Goal: Task Accomplishment & Management: Complete application form

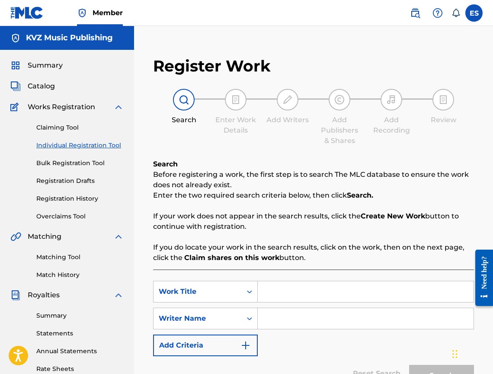
paste input "NABELYAZVAM TE"
type input "NABELYAZVAM TE"
click at [283, 309] on input "Search Form" at bounding box center [366, 318] width 216 height 21
type input "[PERSON_NAME]"
click at [269, 291] on input "NABELYAZVAM TE" at bounding box center [366, 291] width 216 height 21
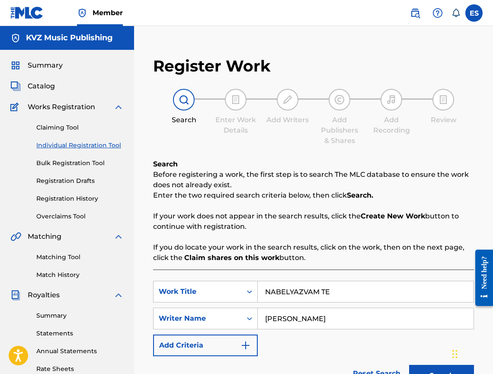
click at [266, 290] on input "NABELYAZVAM TE" at bounding box center [366, 291] width 216 height 21
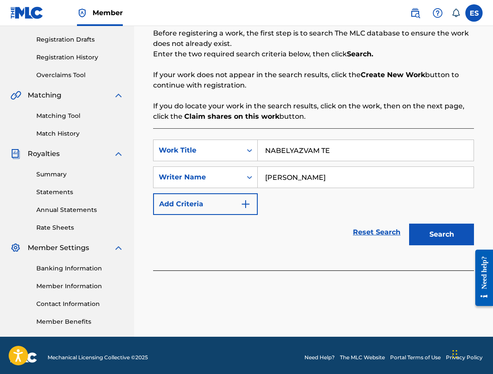
scroll to position [145, 0]
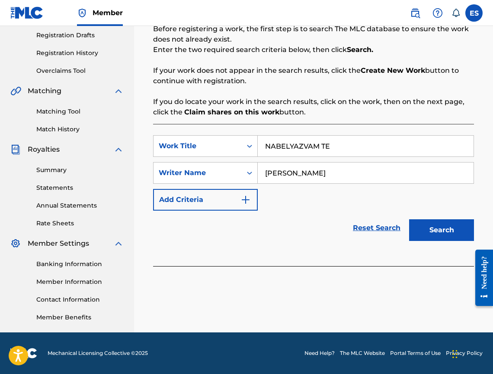
click at [440, 235] on button "Search" at bounding box center [441, 230] width 65 height 22
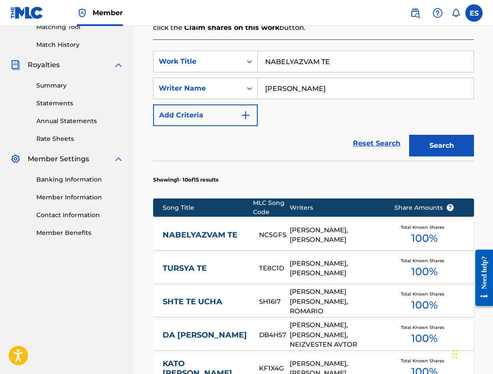
scroll to position [232, 0]
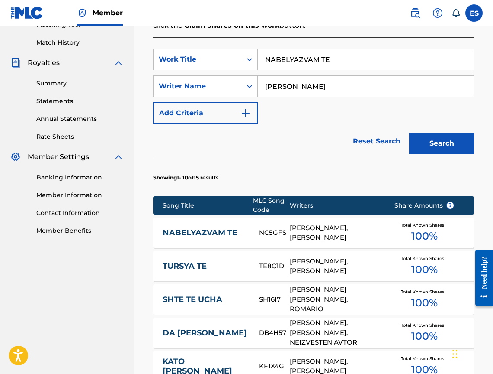
click at [202, 238] on div "NABELYAZVAM TE NC5GFS [PERSON_NAME], [PERSON_NAME] Total Known Shares 100 %" at bounding box center [313, 232] width 321 height 30
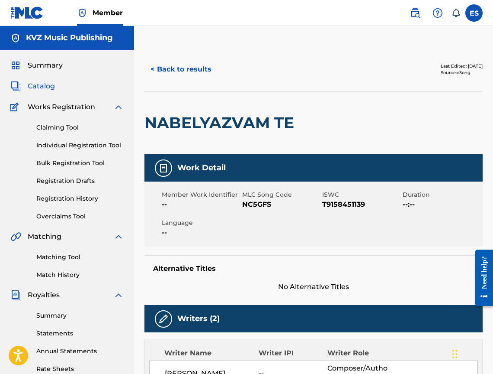
click at [176, 74] on button "< Back to results" at bounding box center [181, 69] width 73 height 22
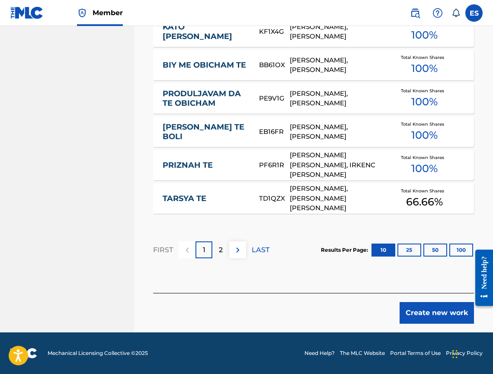
click at [439, 309] on button "Create new work" at bounding box center [437, 313] width 74 height 22
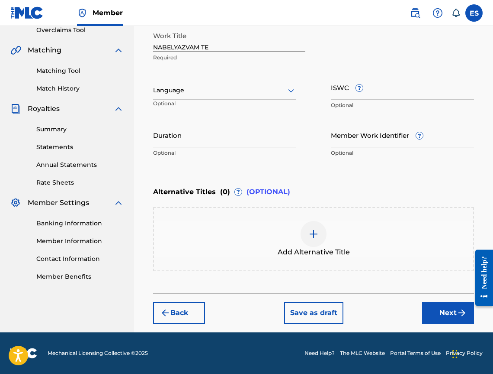
scroll to position [186, 0]
click at [175, 91] on div at bounding box center [224, 90] width 143 height 11
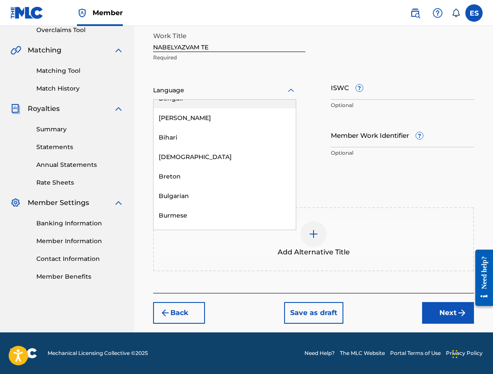
scroll to position [346, 0]
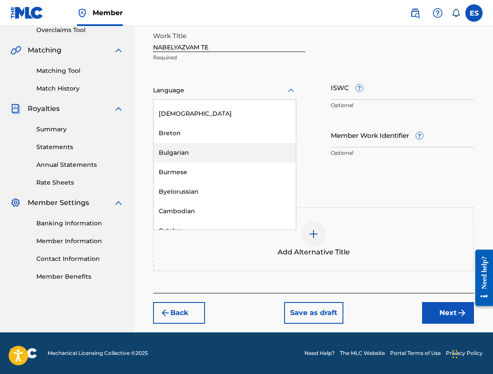
click at [206, 158] on div "Bulgarian" at bounding box center [225, 152] width 142 height 19
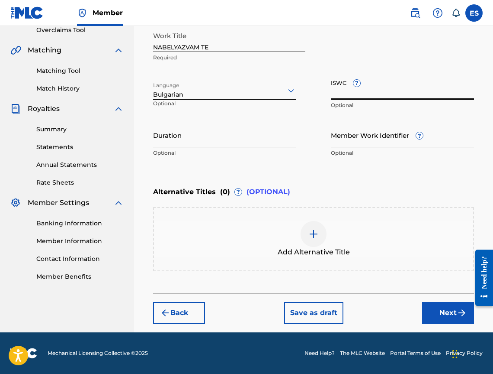
paste input "T9158451139"
type input "T9158451139"
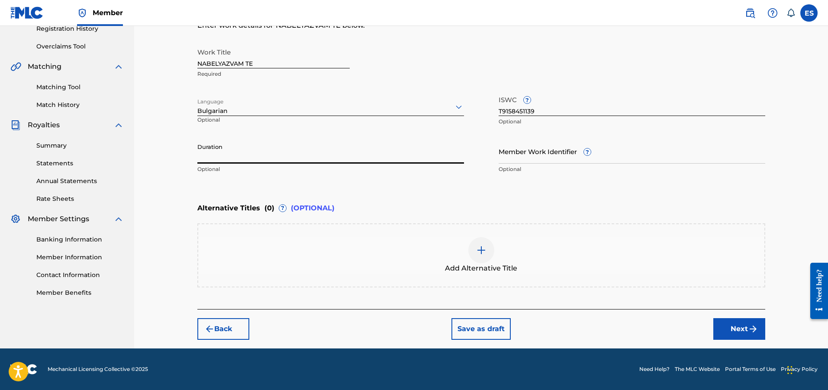
paste input "03:18"
type input "03:18"
click at [316, 259] on div "Add Alternative Title" at bounding box center [481, 255] width 566 height 36
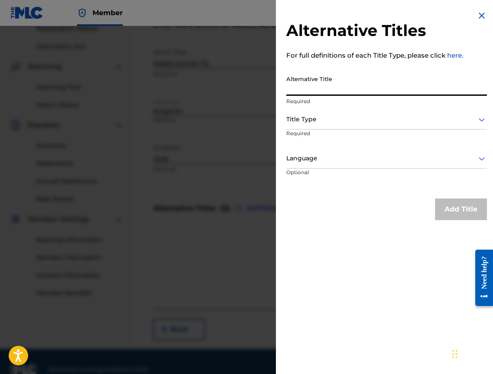
paste input "НАБЕЛЯЗВАМ ТЕ"
type input "НАБЕЛЯЗВАМ ТЕ"
click at [314, 111] on div "Title Type" at bounding box center [387, 119] width 201 height 19
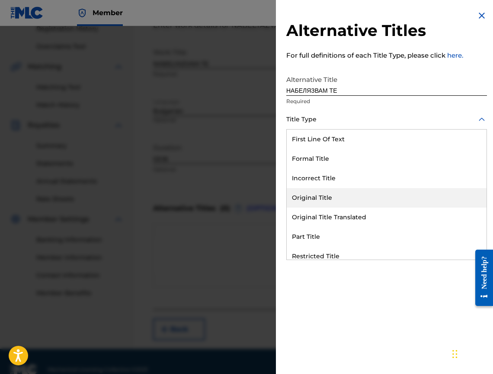
click at [328, 209] on div "First Line Of Text Formal Title Incorrect Title Original Title Original Title T…" at bounding box center [387, 194] width 200 height 130
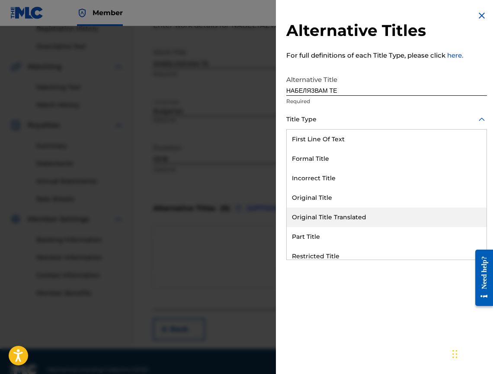
click at [329, 213] on div "Original Title Translated" at bounding box center [387, 216] width 200 height 19
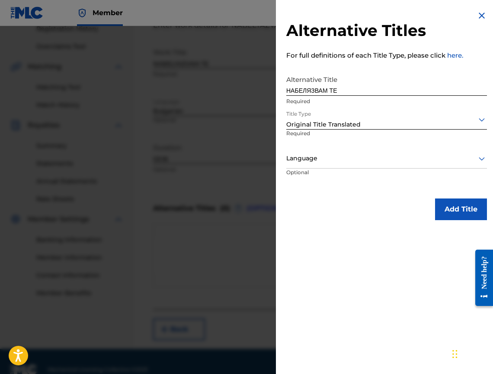
click at [331, 165] on div "Language" at bounding box center [387, 158] width 201 height 19
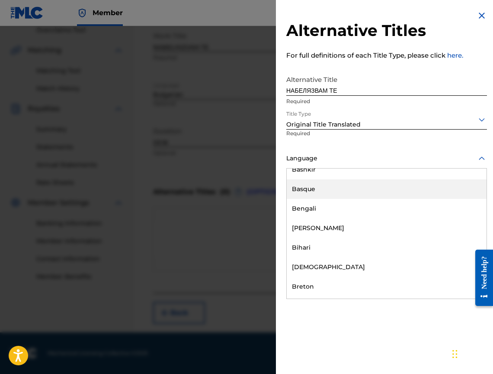
scroll to position [303, 0]
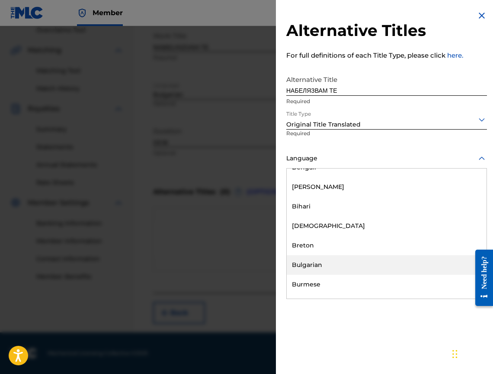
click at [325, 261] on div "Bulgarian" at bounding box center [387, 264] width 200 height 19
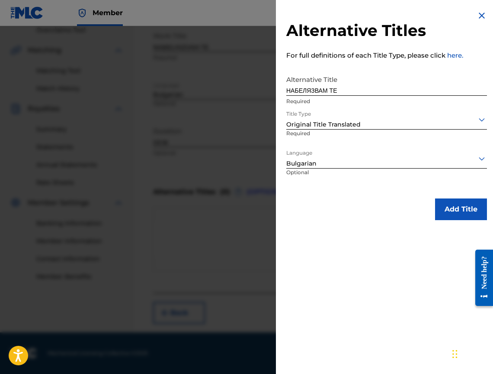
click at [445, 210] on button "Add Title" at bounding box center [461, 209] width 52 height 22
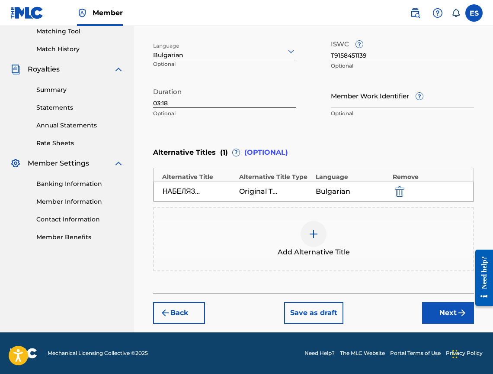
click at [438, 316] on button "Next" at bounding box center [448, 313] width 52 height 22
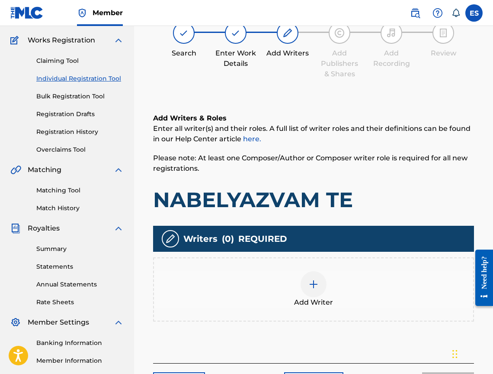
scroll to position [39, 0]
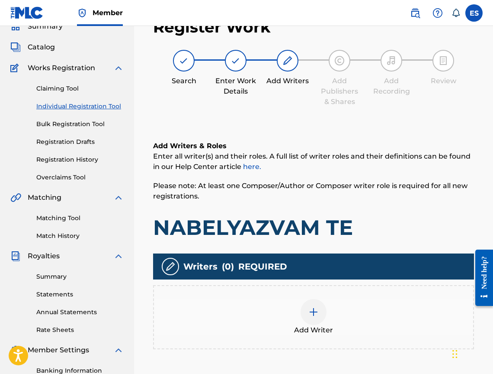
click at [281, 307] on div "Add Writer" at bounding box center [313, 317] width 319 height 36
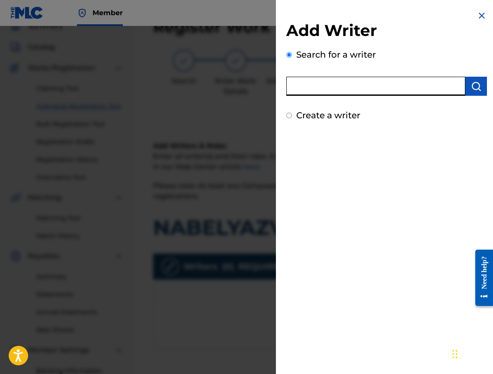
paste input "00520283097"
type input "00520283097"
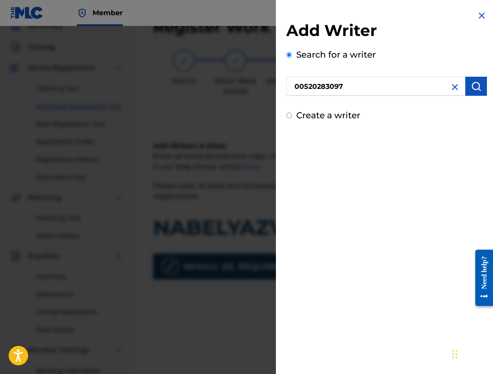
click at [473, 70] on div "Search for a writer 00520283097" at bounding box center [387, 72] width 201 height 48
click at [473, 80] on button "submit" at bounding box center [477, 86] width 22 height 19
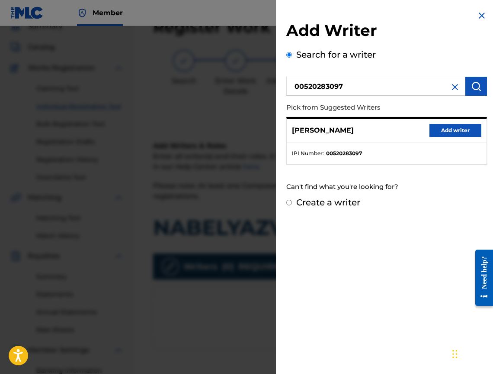
click at [454, 127] on button "Add writer" at bounding box center [456, 130] width 52 height 13
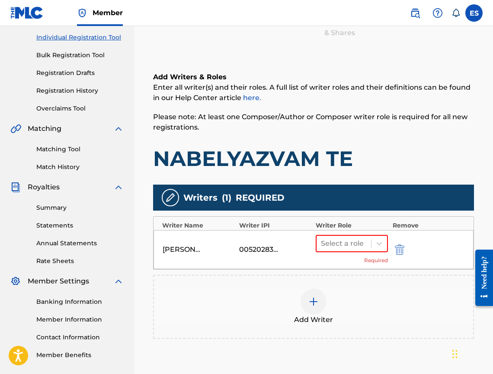
scroll to position [195, 0]
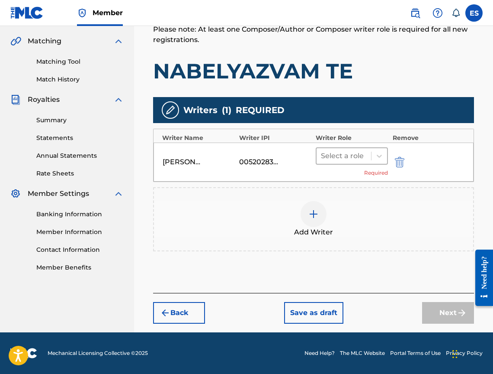
click at [345, 153] on div at bounding box center [344, 156] width 46 height 12
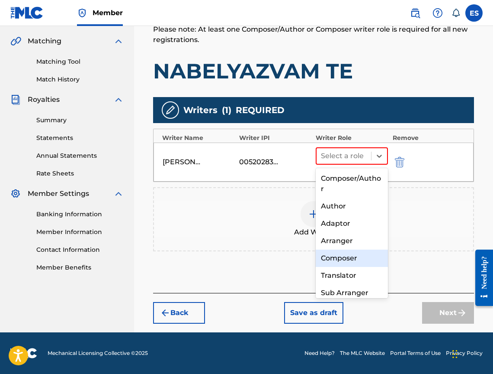
click at [343, 253] on div "Composer/Author Author Adaptor Arranger Composer Translator Sub Arranger Sub Au…" at bounding box center [352, 233] width 72 height 130
click at [335, 242] on div "Arranger" at bounding box center [352, 240] width 72 height 17
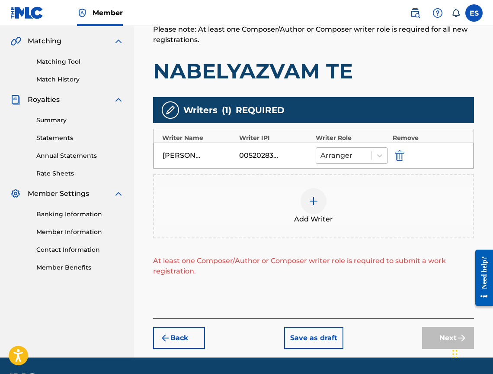
click at [346, 148] on div "Arranger" at bounding box center [343, 156] width 55 height 16
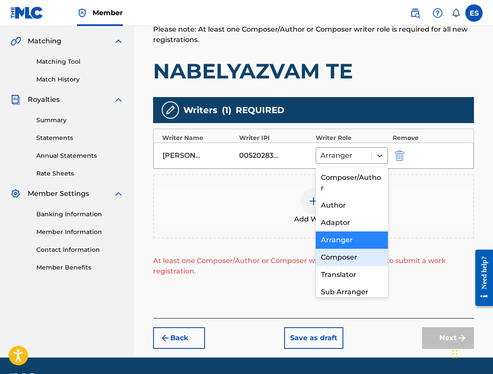
click at [348, 258] on div "Composer" at bounding box center [352, 256] width 72 height 17
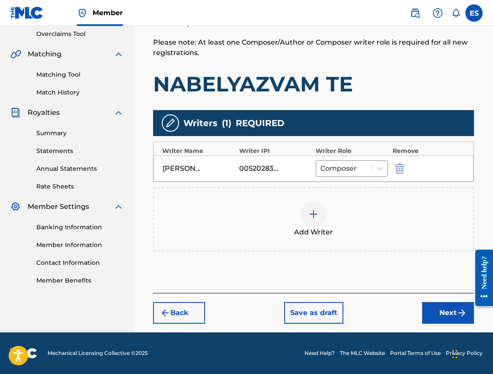
scroll to position [182, 0]
click at [290, 203] on div "Add Writer" at bounding box center [313, 219] width 319 height 36
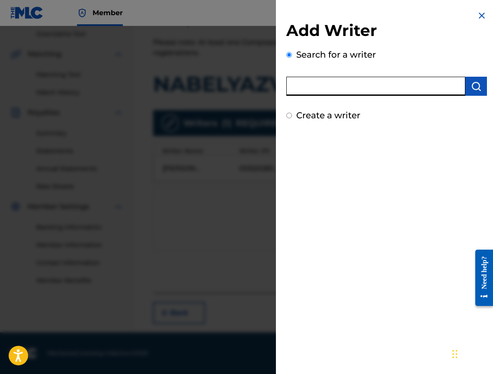
paste input "00473356148"
type input "00473356148"
click at [471, 89] on img "submit" at bounding box center [476, 86] width 10 height 10
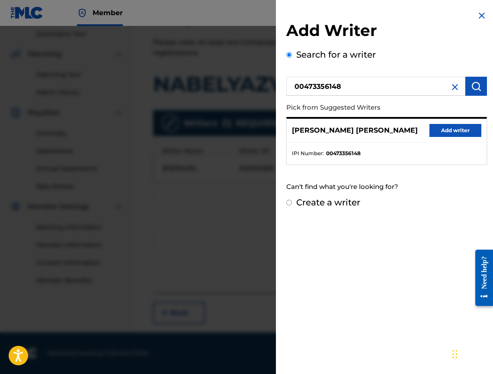
click at [450, 128] on button "Add writer" at bounding box center [456, 130] width 52 height 13
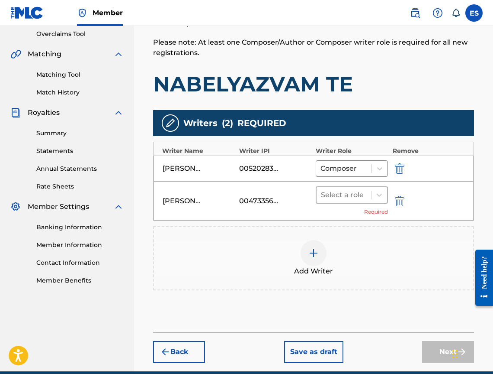
click at [337, 201] on div "Select a role" at bounding box center [344, 195] width 55 height 16
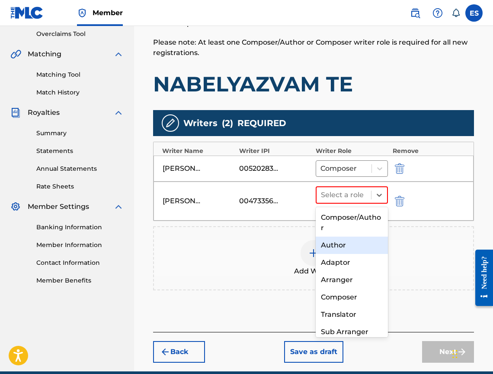
click at [339, 236] on div "Author" at bounding box center [352, 244] width 72 height 17
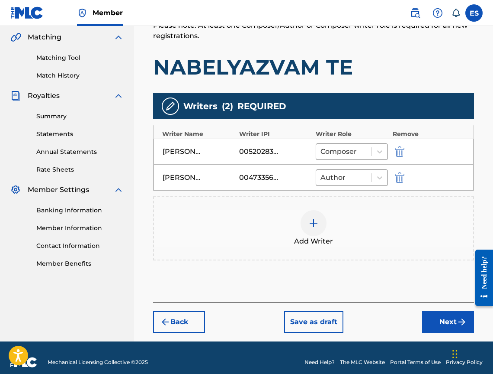
scroll to position [208, 0]
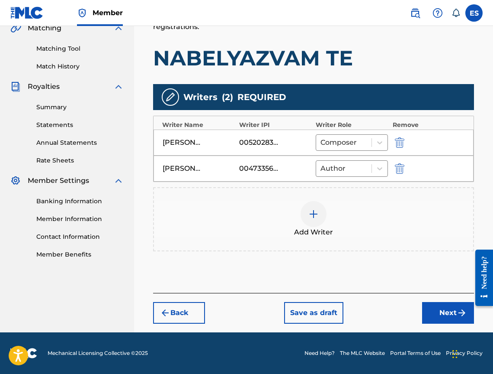
click at [445, 322] on button "Next" at bounding box center [448, 313] width 52 height 22
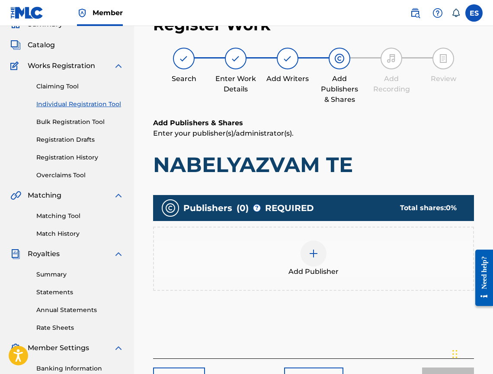
scroll to position [39, 0]
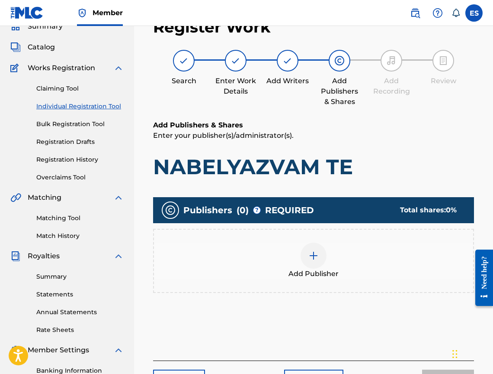
click at [281, 276] on div "Add Publisher" at bounding box center [313, 260] width 319 height 36
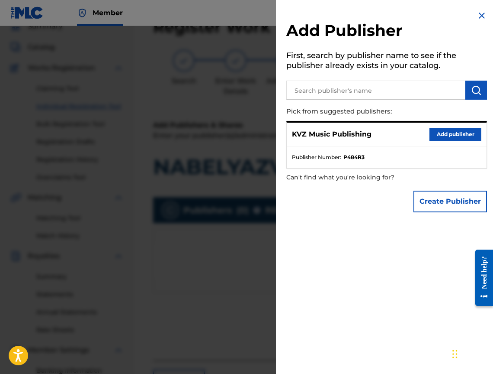
click at [448, 130] on button "Add publisher" at bounding box center [456, 134] width 52 height 13
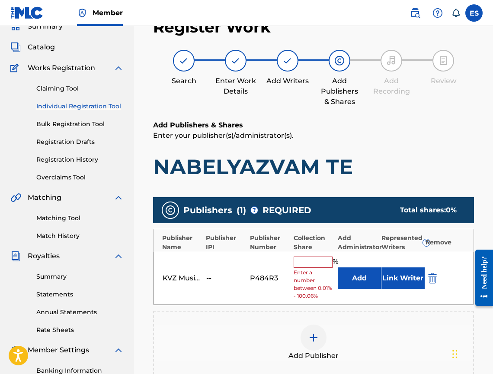
click at [311, 263] on input "text" at bounding box center [313, 261] width 39 height 11
type input "33.33"
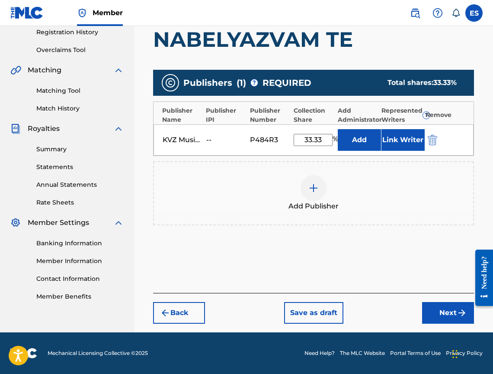
click at [450, 308] on button "Next" at bounding box center [448, 313] width 52 height 22
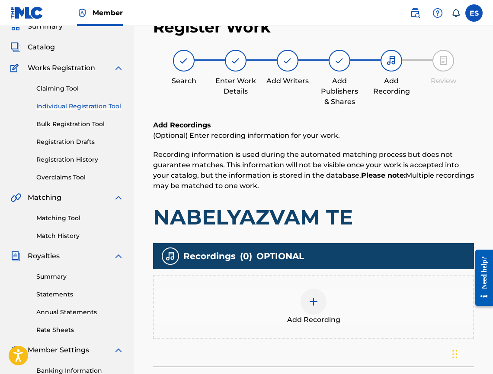
click at [329, 291] on div "Add Recording" at bounding box center [313, 306] width 319 height 36
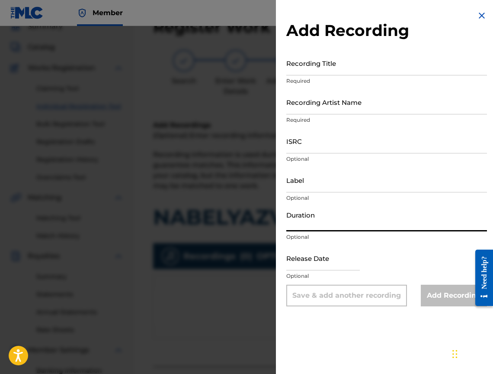
paste input "03:18"
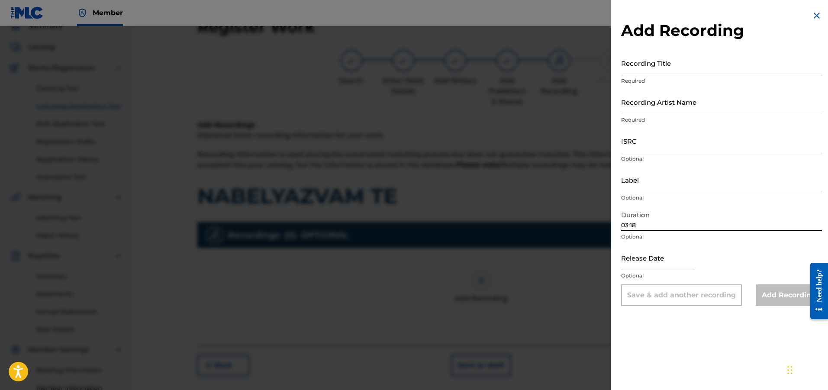
type input "03:18"
paste input "BGA551100427"
type input "BGA551100427"
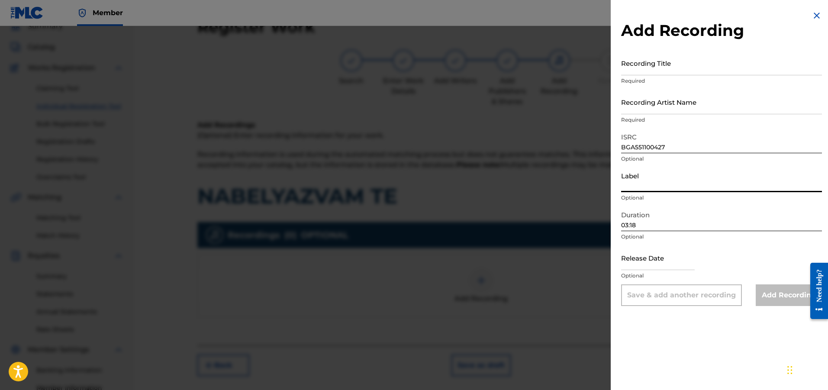
paste input "Ara Audio Video"
type input "Ara Audio Video"
drag, startPoint x: 619, startPoint y: 113, endPoint x: 637, endPoint y: 108, distance: 18.4
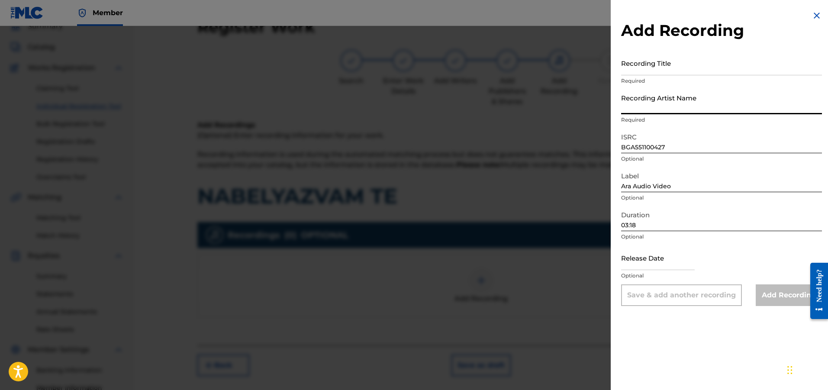
paste input "Pepa"
type input "Pepa"
paste input "Nabelyazvam Te"
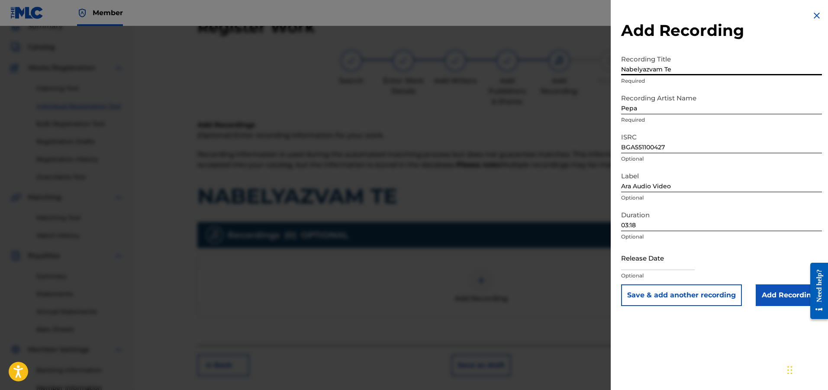
type input "Nabelyazvam Te"
click at [493, 287] on input "Add Recording" at bounding box center [789, 295] width 66 height 22
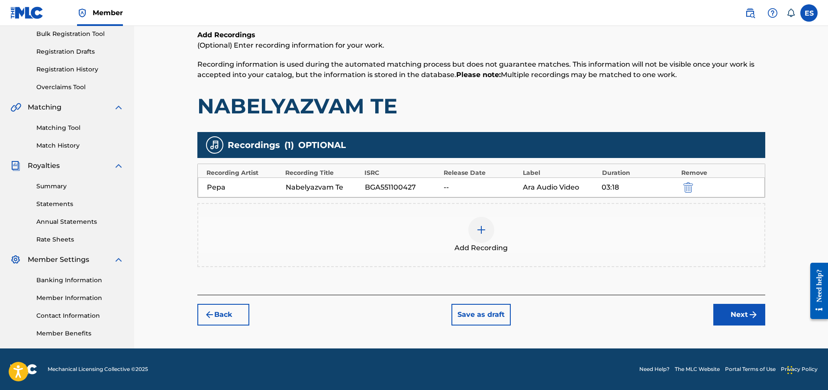
click at [493, 319] on img "submit" at bounding box center [753, 314] width 10 height 10
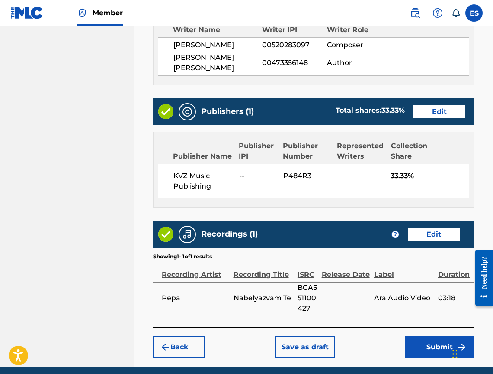
scroll to position [501, 0]
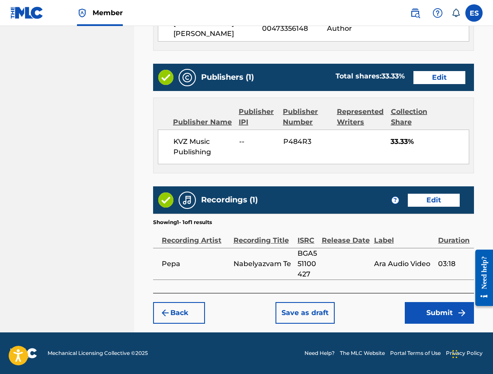
click at [428, 313] on button "Submit" at bounding box center [439, 313] width 69 height 22
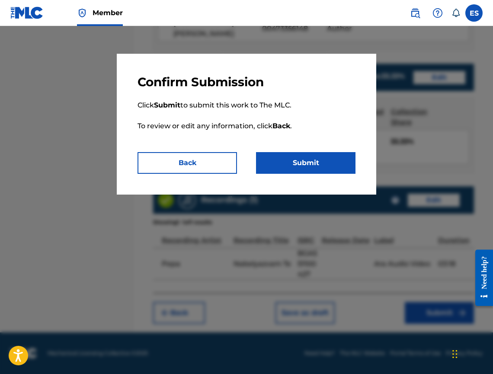
click at [278, 164] on button "Submit" at bounding box center [306, 163] width 100 height 22
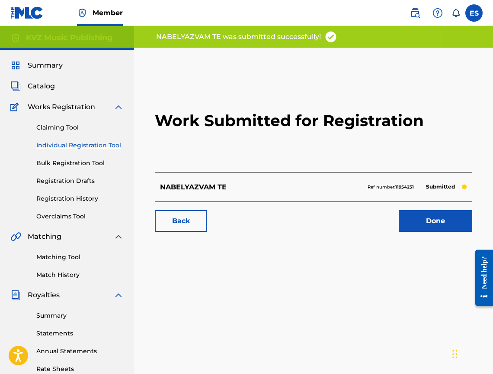
click at [107, 146] on link "Individual Registration Tool" at bounding box center [79, 145] width 87 height 9
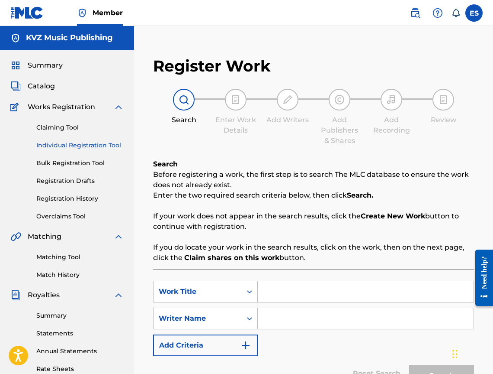
paste input "NE BOLI"
type input "NE BOLI"
click at [285, 322] on input "Search Form" at bounding box center [366, 318] width 216 height 21
type input "[PERSON_NAME]"
click at [417, 361] on div "Search" at bounding box center [439, 373] width 69 height 35
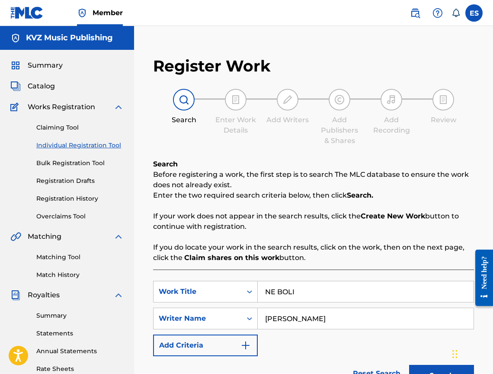
click at [418, 363] on div "Search" at bounding box center [439, 373] width 69 height 35
click at [418, 365] on button "Search" at bounding box center [441, 375] width 65 height 22
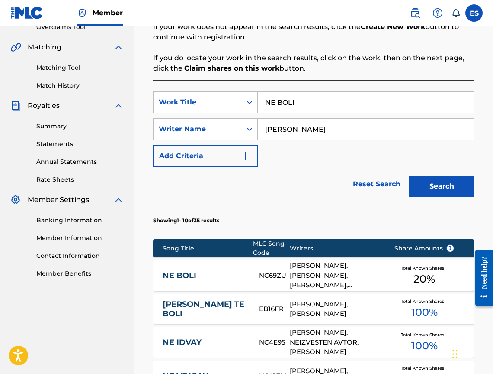
scroll to position [239, 0]
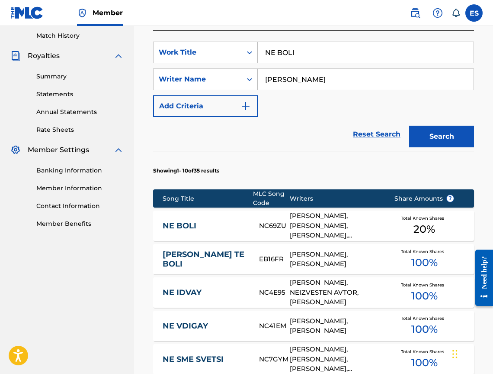
click at [197, 230] on link "NE BOLI" at bounding box center [205, 226] width 85 height 10
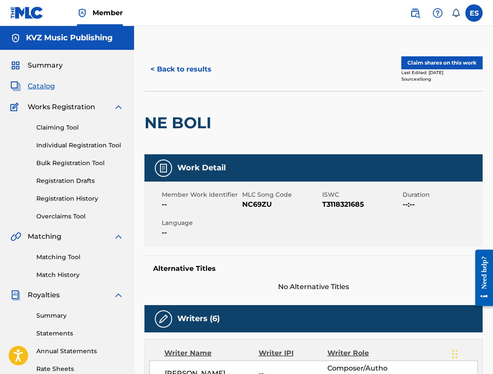
click at [79, 143] on link "Individual Registration Tool" at bounding box center [79, 145] width 87 height 9
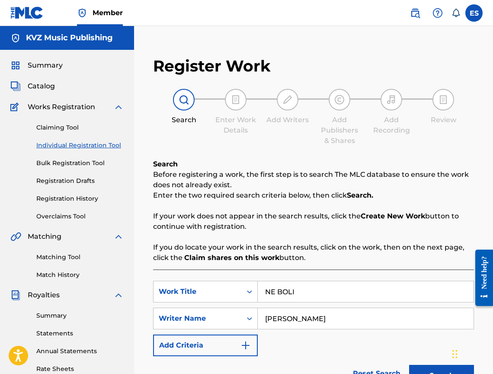
click at [280, 292] on input "NE BOLI" at bounding box center [366, 291] width 216 height 21
paste input "SME SVETS"
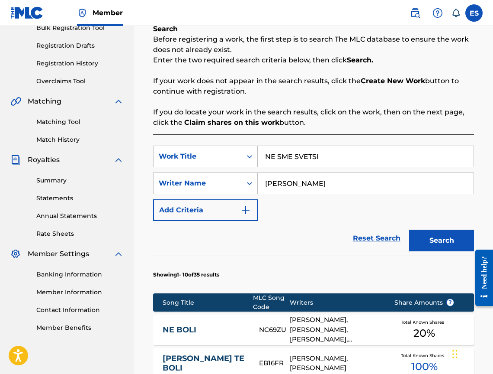
scroll to position [303, 0]
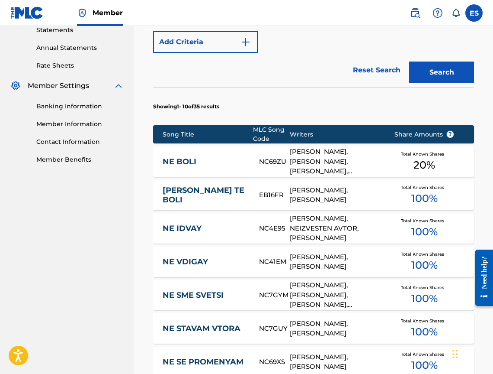
type input "NE SME SVETSI"
click at [425, 66] on button "Search" at bounding box center [441, 72] width 65 height 22
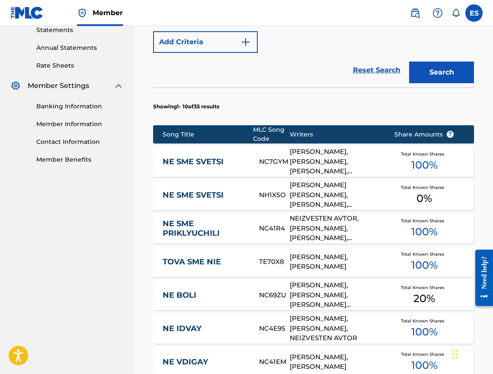
click at [202, 159] on link "NE SME SVETSI" at bounding box center [205, 162] width 85 height 10
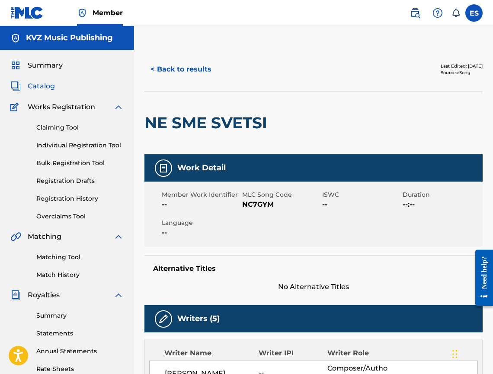
click at [193, 78] on button "< Back to results" at bounding box center [181, 69] width 73 height 22
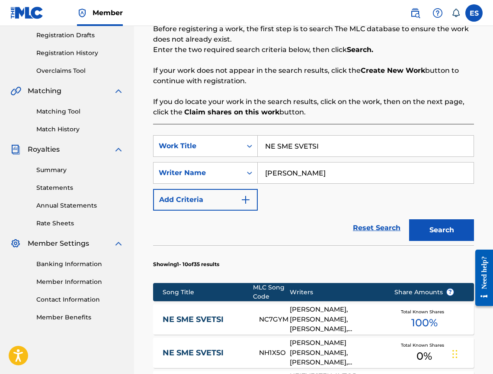
scroll to position [319, 0]
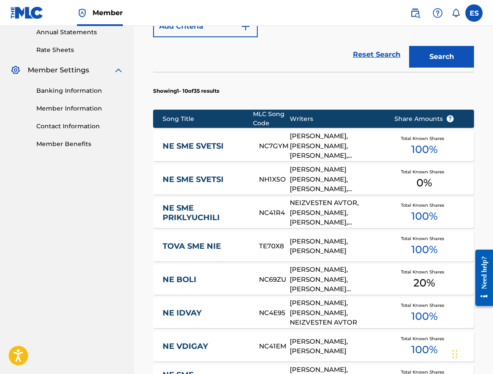
click at [206, 176] on link "NE SME SVETSI" at bounding box center [205, 179] width 85 height 10
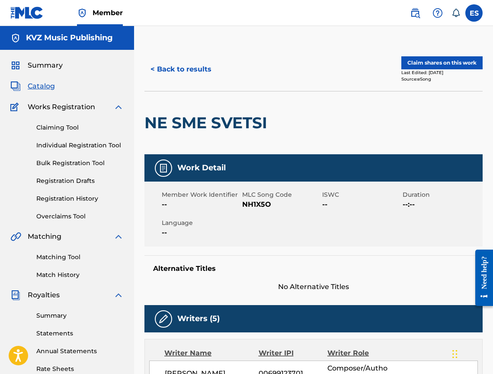
click at [180, 71] on button "< Back to results" at bounding box center [181, 69] width 73 height 22
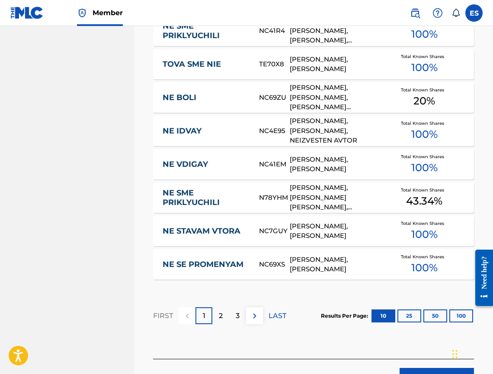
scroll to position [523, 0]
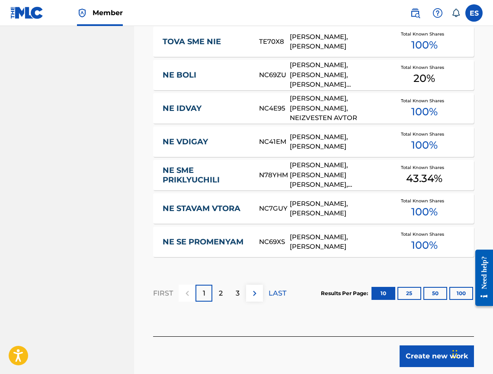
click at [416, 346] on button "Create new work" at bounding box center [437, 356] width 74 height 22
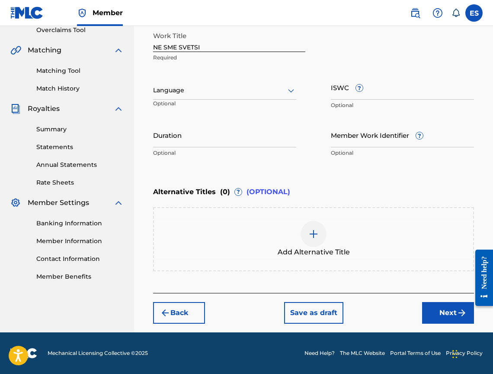
click at [168, 95] on div at bounding box center [224, 90] width 143 height 11
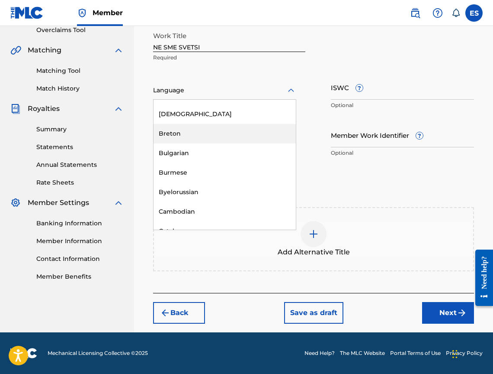
scroll to position [346, 0]
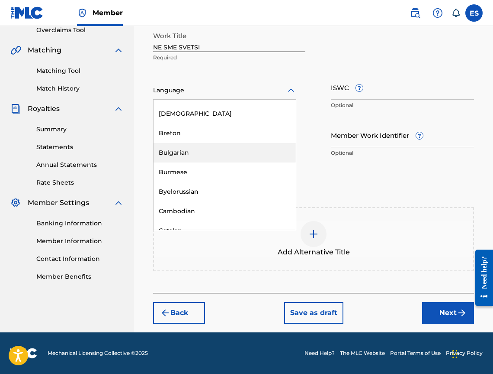
click at [195, 158] on div "Bulgarian" at bounding box center [225, 152] width 142 height 19
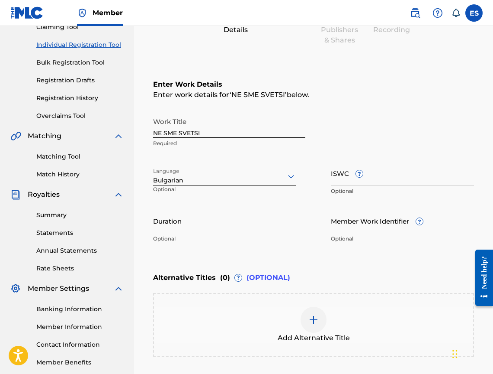
scroll to position [100, 0]
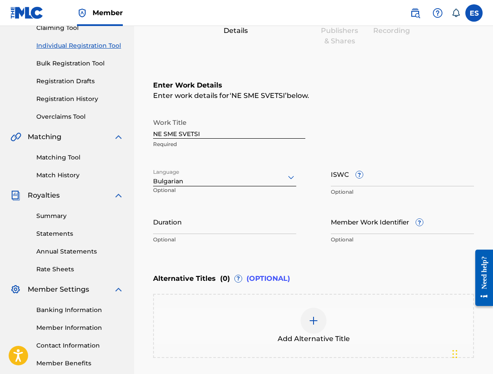
click at [226, 230] on input "Duration" at bounding box center [224, 221] width 143 height 25
type input "04:33"
click at [314, 315] on img at bounding box center [314, 320] width 10 height 10
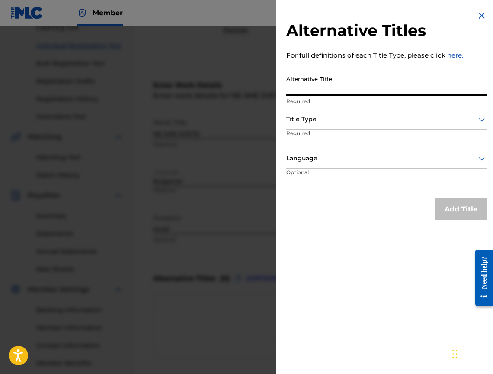
paste input "НЕ СМЕ СВЕТЦИ"
type input "НЕ СМЕ СВЕТЦИ"
click at [304, 120] on div at bounding box center [387, 119] width 201 height 11
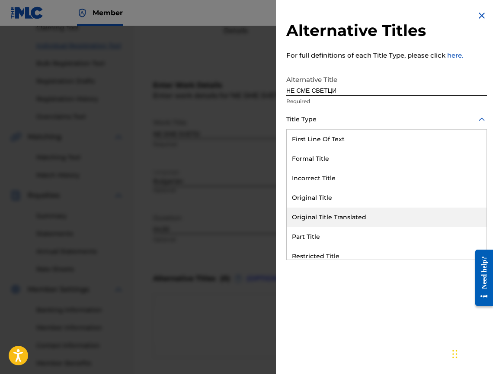
click at [334, 214] on div "Original Title Translated" at bounding box center [387, 216] width 200 height 19
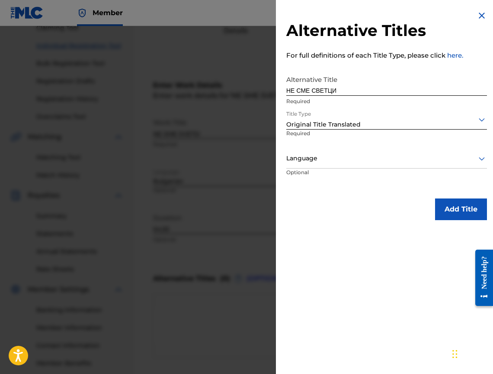
click at [313, 155] on div at bounding box center [387, 158] width 201 height 11
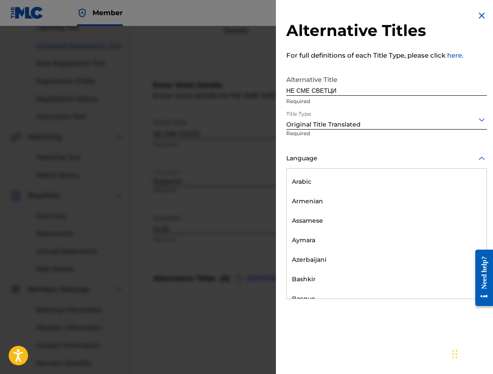
scroll to position [346, 0]
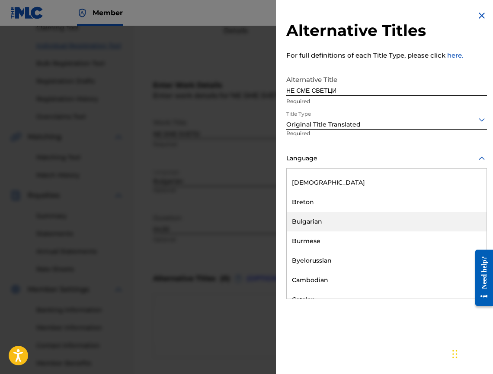
click at [332, 220] on div "Bulgarian" at bounding box center [387, 221] width 200 height 19
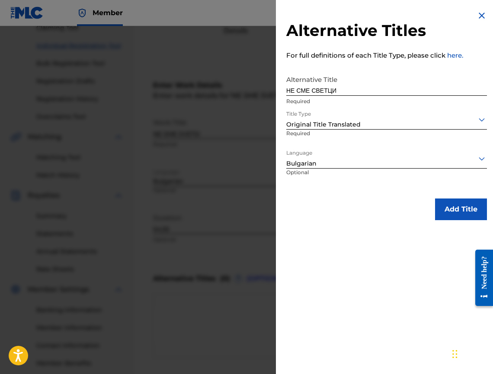
click at [424, 200] on div "Add Title" at bounding box center [387, 209] width 201 height 22
click at [432, 210] on div "Add Title" at bounding box center [387, 209] width 201 height 22
click at [448, 218] on button "Add Title" at bounding box center [461, 209] width 52 height 22
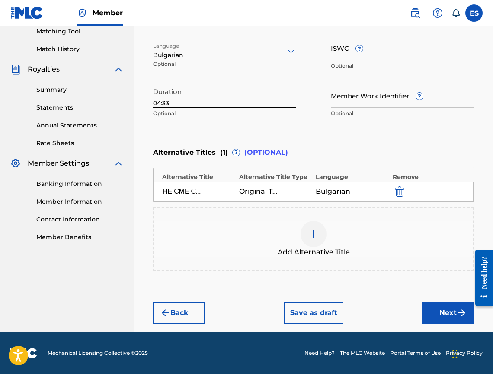
click at [429, 316] on button "Next" at bounding box center [448, 313] width 52 height 22
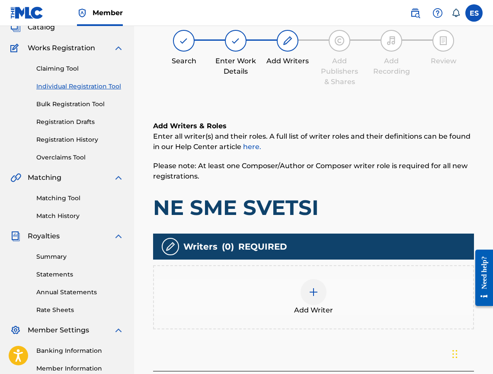
scroll to position [39, 0]
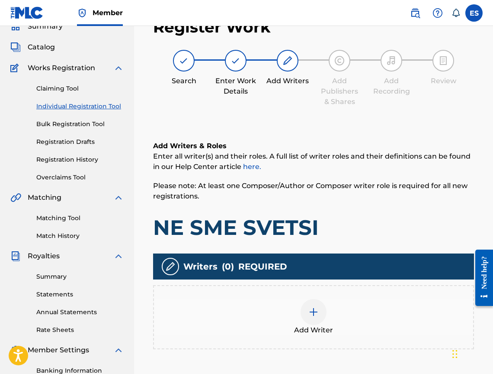
click at [340, 309] on div "Add Writer" at bounding box center [313, 317] width 319 height 36
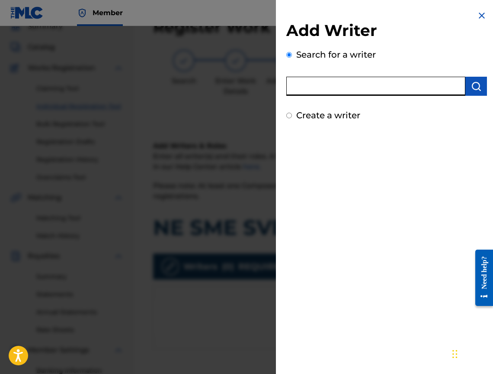
paste input "03907945863"
type input "03907945863"
click at [466, 94] on button "submit" at bounding box center [477, 86] width 22 height 19
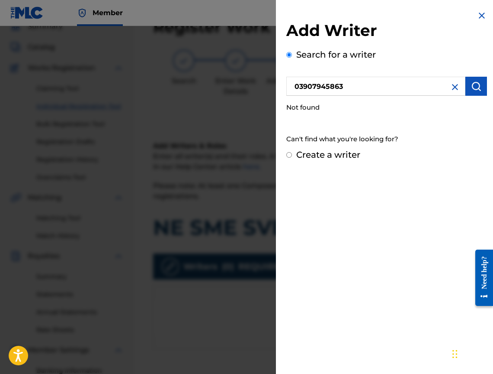
click at [451, 90] on img at bounding box center [455, 87] width 10 height 10
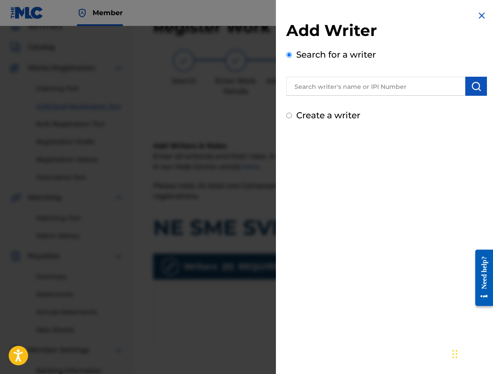
click at [297, 115] on label "Create a writer" at bounding box center [328, 115] width 64 height 10
radio input "true"
click at [292, 115] on input "Create a writer" at bounding box center [290, 116] width 6 height 6
radio input "false"
radio input "true"
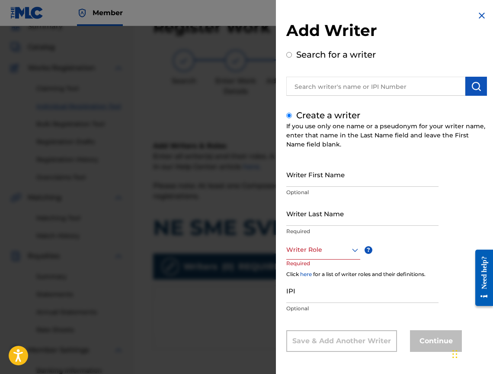
click at [289, 60] on div "Search for a writer" at bounding box center [387, 72] width 201 height 48
click at [289, 53] on input "Search for a writer" at bounding box center [290, 55] width 6 height 6
radio input "true"
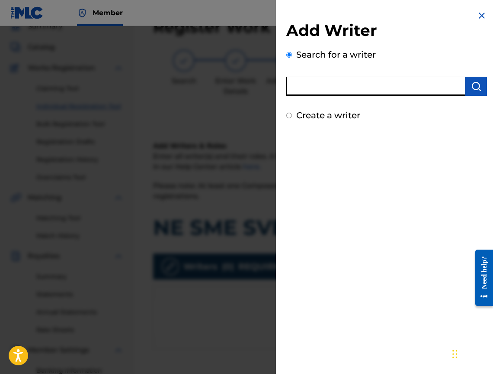
paste input "[PERSON_NAME]"
type input "[PERSON_NAME]"
click at [472, 85] on img "submit" at bounding box center [476, 86] width 10 height 10
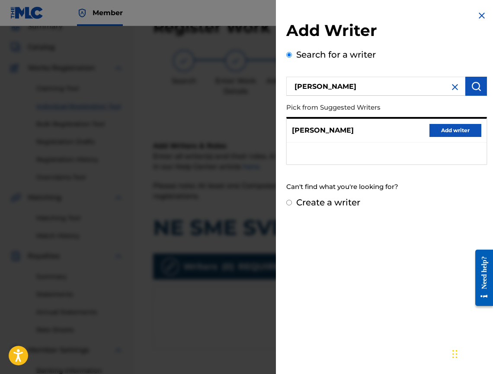
click at [450, 133] on button "Add writer" at bounding box center [456, 130] width 52 height 13
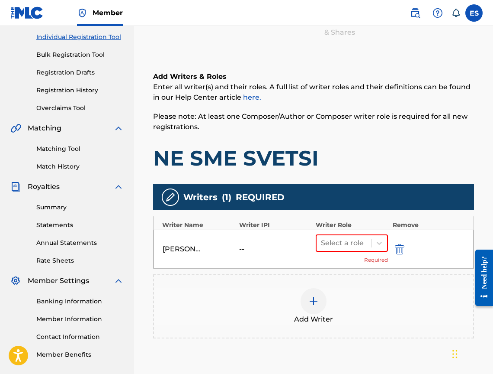
scroll to position [195, 0]
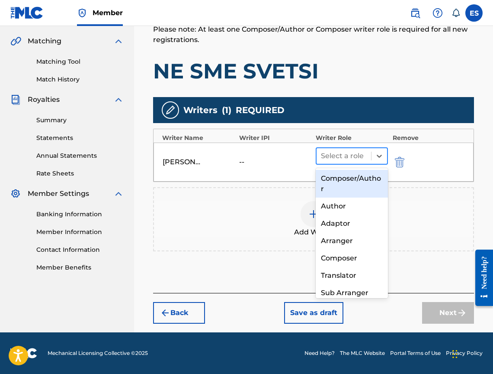
click at [344, 153] on div at bounding box center [344, 156] width 46 height 12
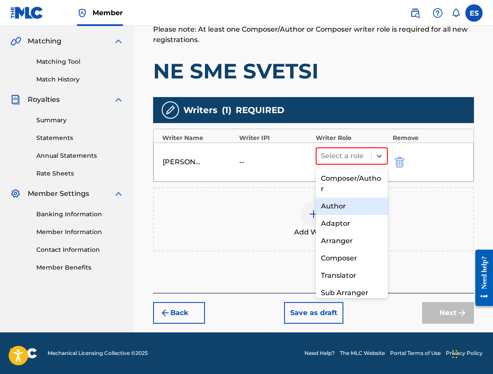
click at [342, 210] on div "Author" at bounding box center [352, 205] width 72 height 17
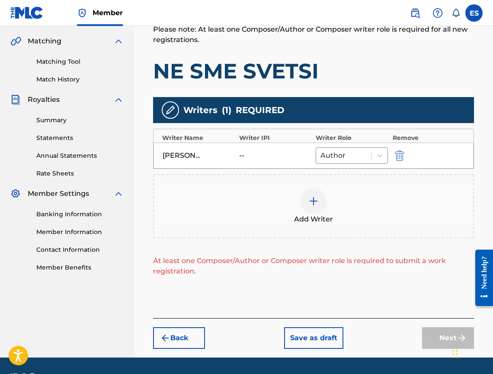
click at [345, 210] on div "Add Writer" at bounding box center [313, 206] width 319 height 36
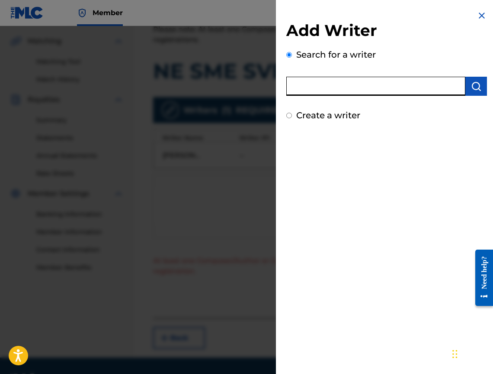
drag, startPoint x: 371, startPoint y: 69, endPoint x: 328, endPoint y: 88, distance: 46.3
paste input "00473356148"
type input "00473356148"
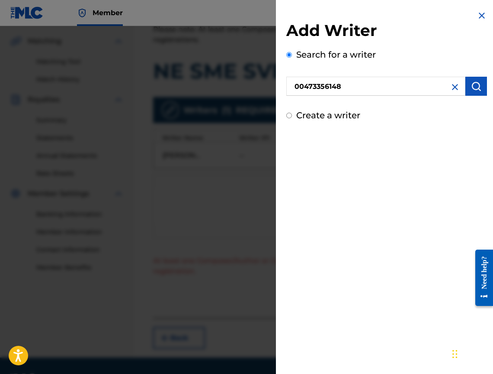
click at [476, 84] on img "submit" at bounding box center [476, 86] width 10 height 10
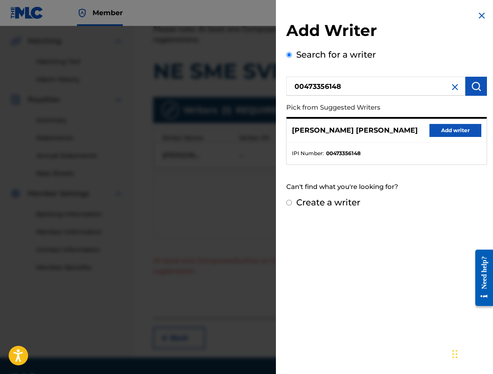
click at [430, 131] on button "Add writer" at bounding box center [456, 130] width 52 height 13
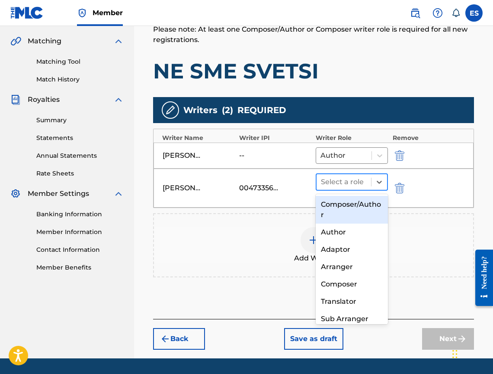
click at [339, 185] on div at bounding box center [344, 182] width 46 height 12
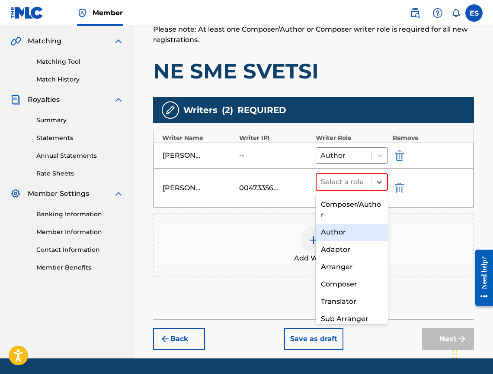
click at [337, 228] on div "Author" at bounding box center [352, 231] width 72 height 17
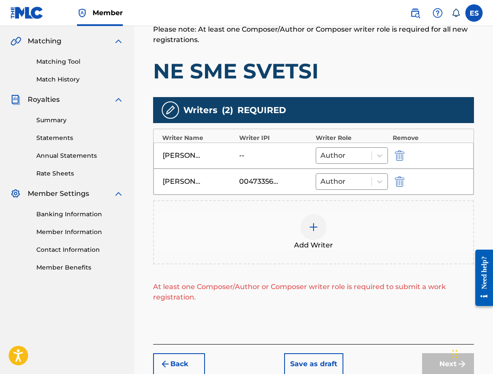
click at [329, 223] on div "Add Writer" at bounding box center [313, 232] width 319 height 36
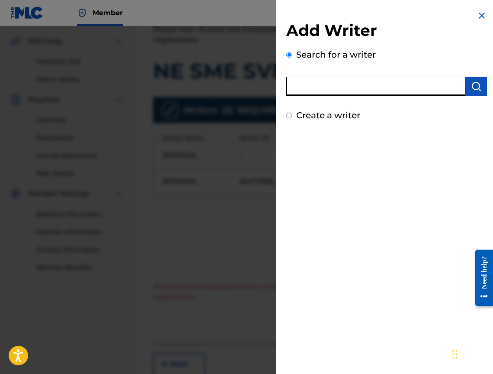
paste input "00295596700"
type input "00295596700"
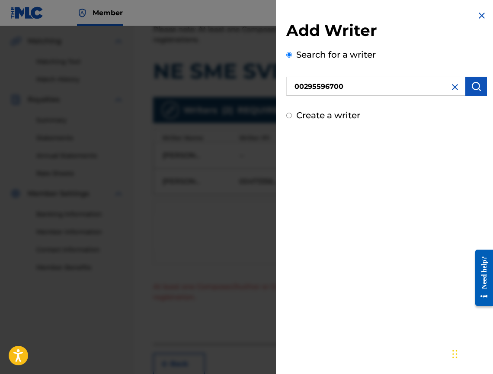
click at [472, 80] on button "submit" at bounding box center [477, 86] width 22 height 19
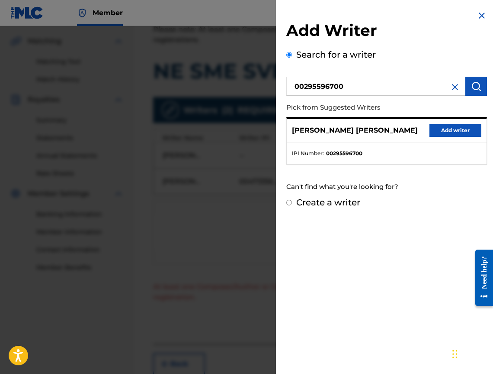
click at [466, 132] on button "Add writer" at bounding box center [456, 130] width 52 height 13
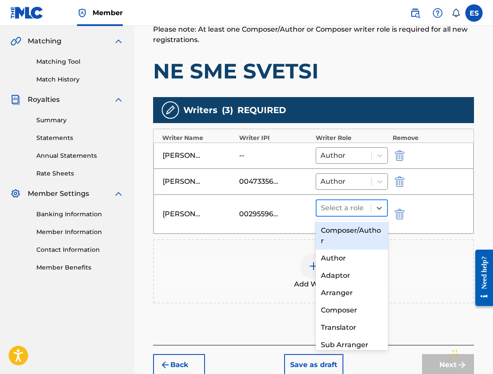
click at [340, 207] on div at bounding box center [344, 208] width 46 height 12
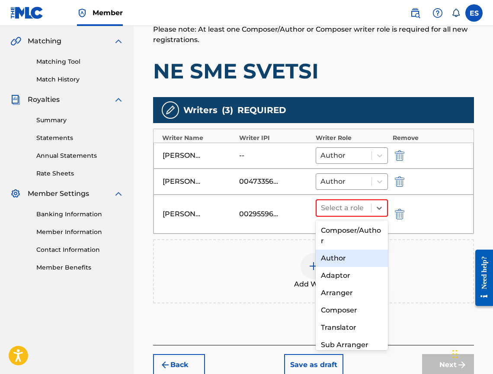
click at [329, 258] on div "Author" at bounding box center [352, 257] width 72 height 17
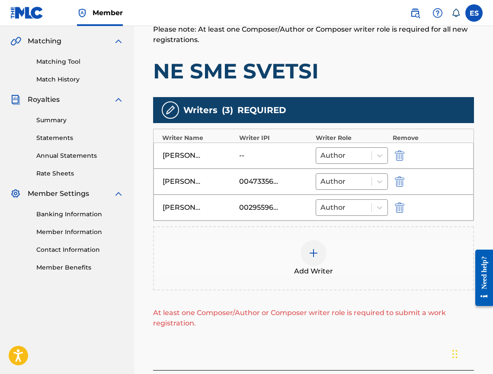
click at [312, 248] on img at bounding box center [314, 253] width 10 height 10
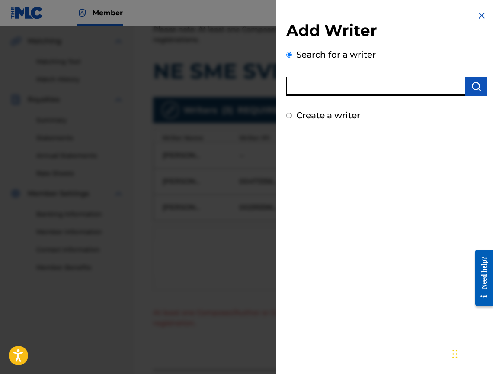
paste input "00295548420"
type input "00295548420"
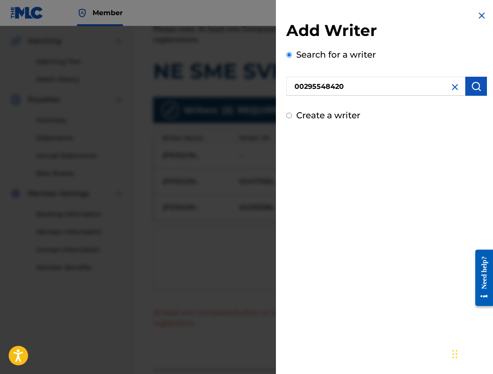
click at [478, 93] on button "submit" at bounding box center [477, 86] width 22 height 19
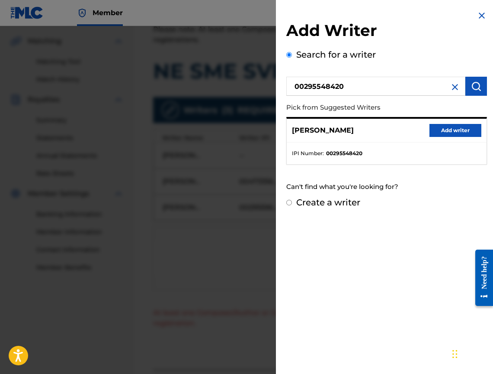
click at [469, 128] on button "Add writer" at bounding box center [456, 130] width 52 height 13
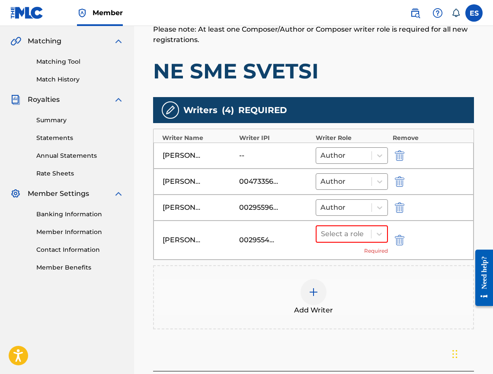
click at [345, 219] on div "[PERSON_NAME] [PERSON_NAME] 00295596700 Author" at bounding box center [314, 207] width 320 height 26
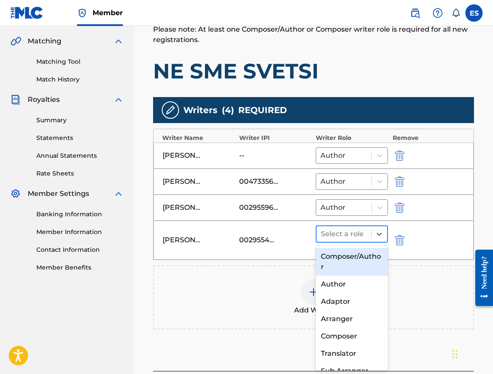
click at [345, 226] on div "Select a role" at bounding box center [344, 234] width 55 height 16
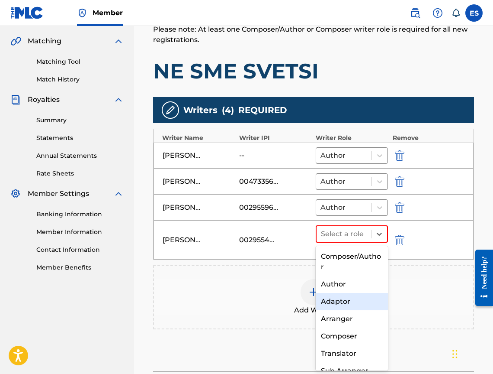
drag, startPoint x: 347, startPoint y: 301, endPoint x: 346, endPoint y: 311, distance: 9.5
click at [346, 306] on div "Composer/Author Author Adaptor Arranger Composer Translator Sub Arranger Sub Au…" at bounding box center [352, 308] width 72 height 125
click at [348, 316] on div "Arranger" at bounding box center [352, 318] width 72 height 17
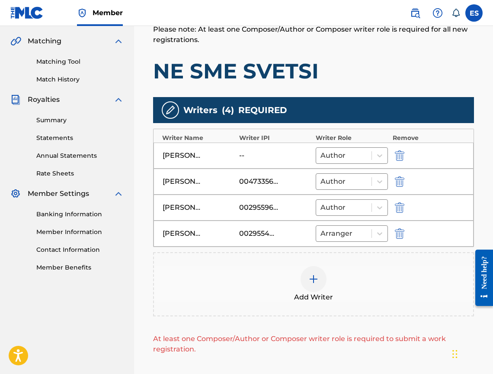
click at [335, 286] on div "Add Writer" at bounding box center [313, 284] width 319 height 36
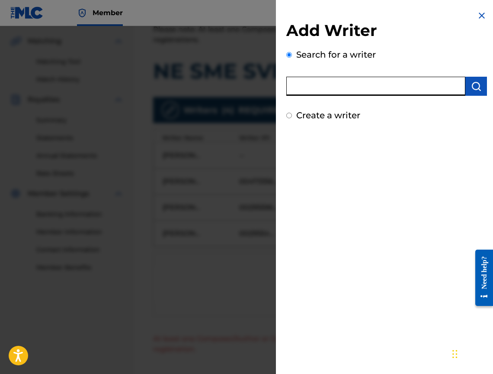
paste input "00699123701"
type input "00699123701"
click at [478, 93] on button "submit" at bounding box center [477, 86] width 22 height 19
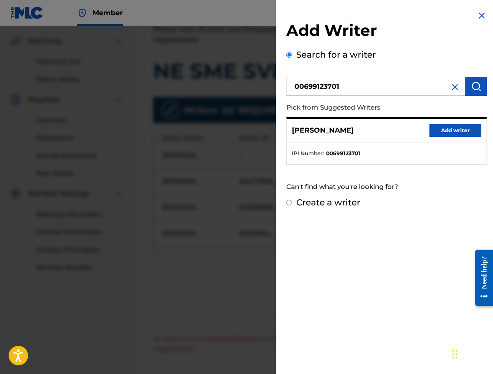
click at [452, 116] on div "00699123701 Pick from Suggested Writers [PERSON_NAME] Add writer IPI Number : 0…" at bounding box center [387, 119] width 201 height 90
click at [444, 132] on button "Add writer" at bounding box center [456, 130] width 52 height 13
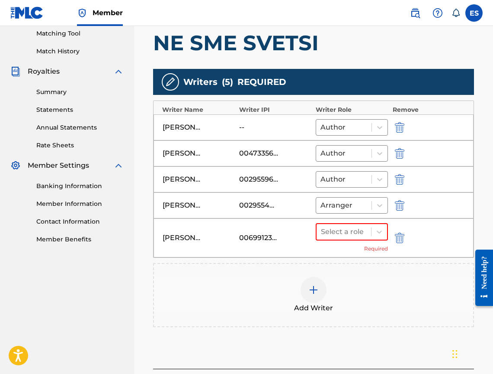
scroll to position [238, 0]
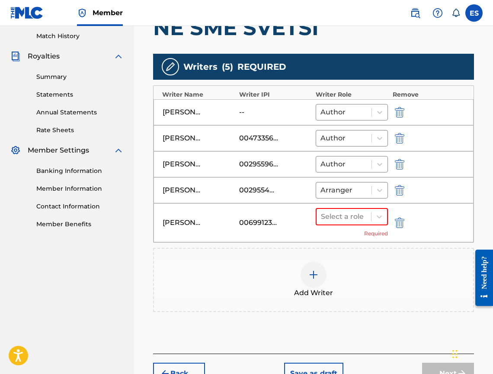
click at [350, 230] on div "Select a role Required" at bounding box center [352, 222] width 72 height 29
click at [353, 217] on div at bounding box center [344, 216] width 46 height 12
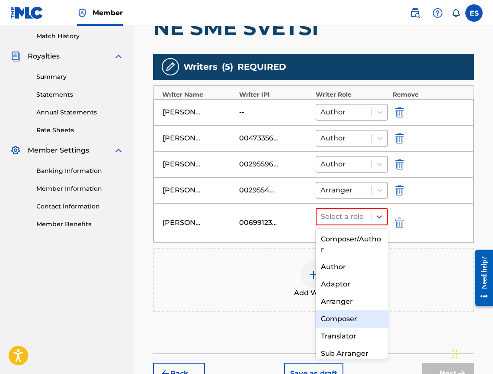
click at [365, 316] on div "Composer" at bounding box center [352, 318] width 72 height 17
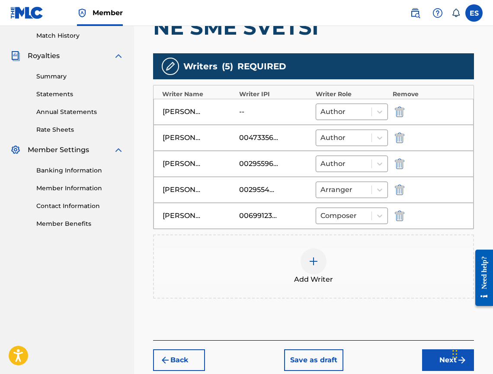
scroll to position [286, 0]
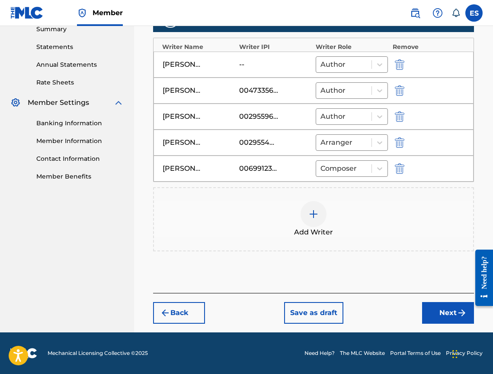
click at [431, 306] on button "Next" at bounding box center [448, 313] width 52 height 22
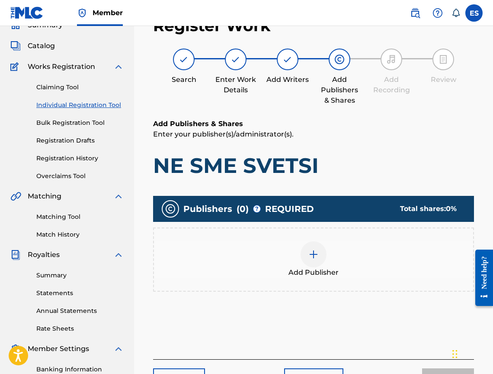
scroll to position [39, 0]
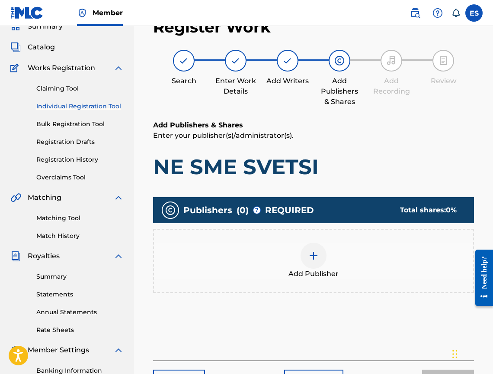
click at [303, 243] on div "Add Publisher" at bounding box center [313, 260] width 319 height 36
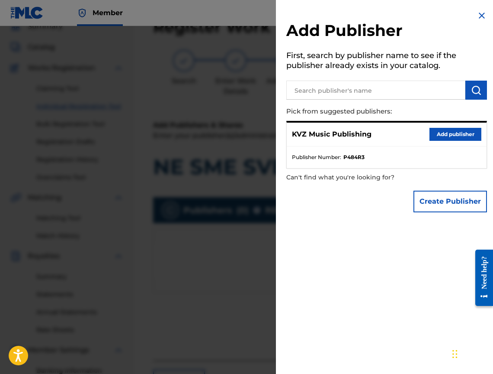
click at [433, 134] on button "Add publisher" at bounding box center [456, 134] width 52 height 13
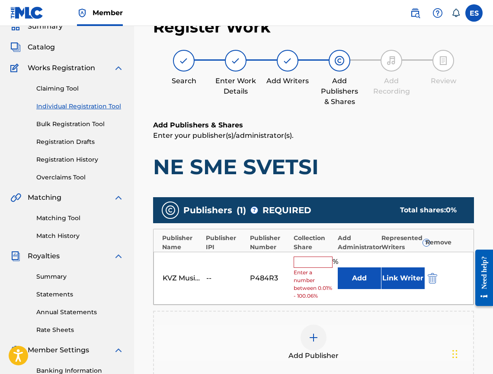
click at [320, 262] on input "text" at bounding box center [313, 261] width 39 height 11
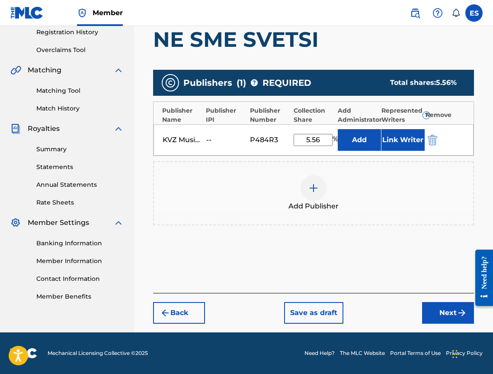
type input "5.56"
click at [444, 312] on button "Next" at bounding box center [448, 313] width 52 height 22
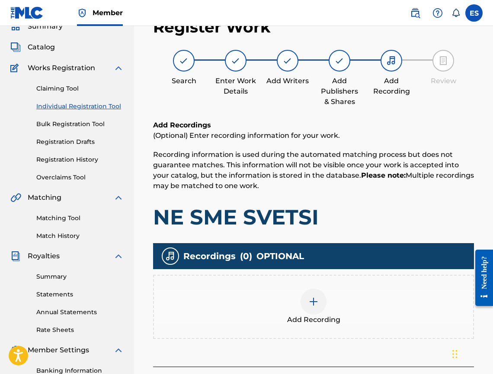
click at [317, 301] on img at bounding box center [314, 301] width 10 height 10
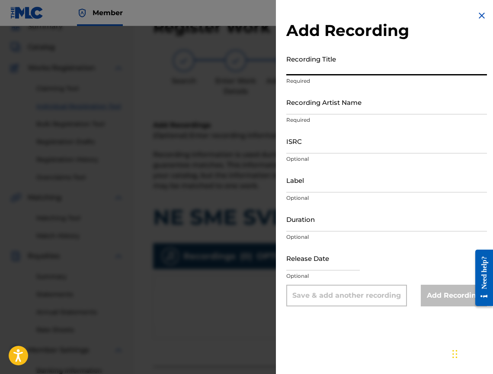
paste input "NE SME SVETSI"
type input "NE SME SVETSI"
click at [317, 237] on p "Optional" at bounding box center [387, 237] width 201 height 8
click at [314, 224] on input "Duration" at bounding box center [387, 218] width 201 height 25
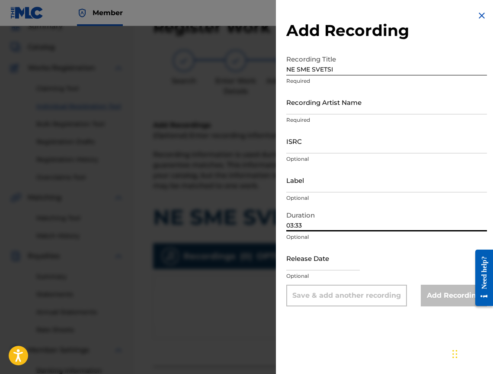
click at [291, 229] on input "03:33" at bounding box center [387, 218] width 201 height 25
type input "04:33"
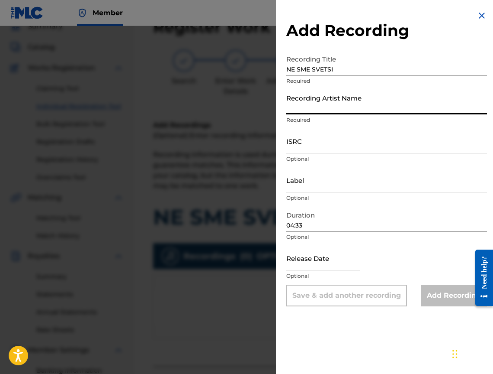
paste input "[PERSON_NAME] KUKU BEND I AKSINIYA"
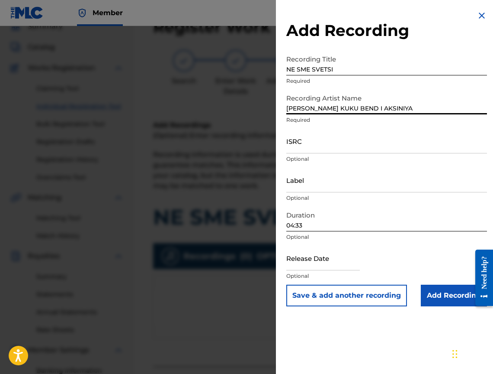
click at [350, 105] on input "[PERSON_NAME] KUKU BEND I AKSINIYA" at bounding box center [387, 102] width 201 height 25
type input "[PERSON_NAME] & KUKU BEND & AKSINIYA"
click at [438, 288] on input "Add Recording" at bounding box center [454, 295] width 66 height 22
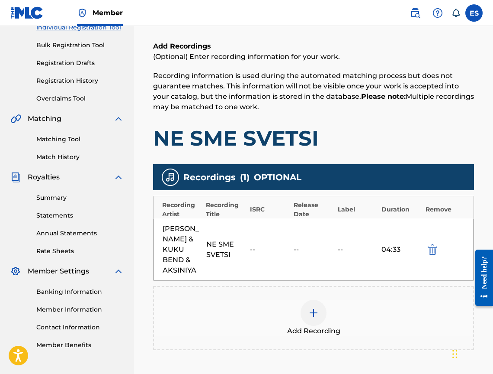
scroll to position [203, 0]
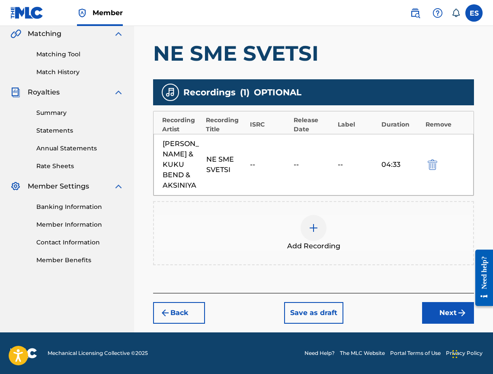
click at [447, 309] on button "Next" at bounding box center [448, 313] width 52 height 22
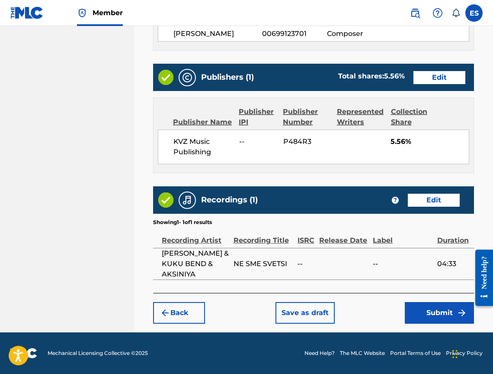
scroll to position [560, 0]
click at [292, 311] on button "Save as draft" at bounding box center [305, 313] width 59 height 22
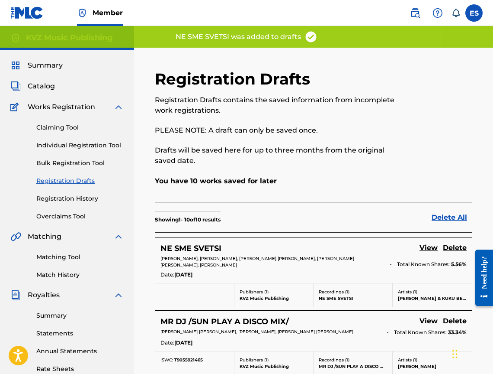
click at [84, 148] on link "Individual Registration Tool" at bounding box center [79, 145] width 87 height 9
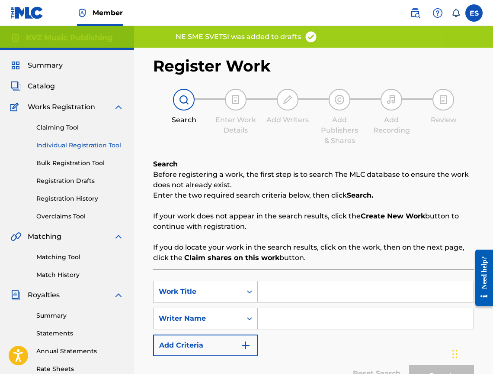
click at [47, 189] on div "Claiming Tool Individual Registration Tool Bulk Registration Tool Registration …" at bounding box center [66, 166] width 113 height 109
click at [47, 182] on link "Registration Drafts" at bounding box center [79, 180] width 87 height 9
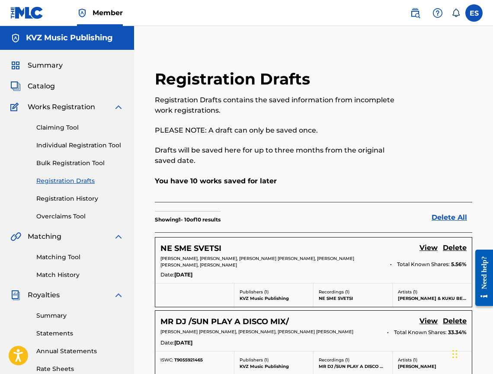
click at [57, 151] on div "Claiming Tool Individual Registration Tool Bulk Registration Tool Registration …" at bounding box center [66, 166] width 113 height 109
click at [58, 147] on link "Individual Registration Tool" at bounding box center [79, 145] width 87 height 9
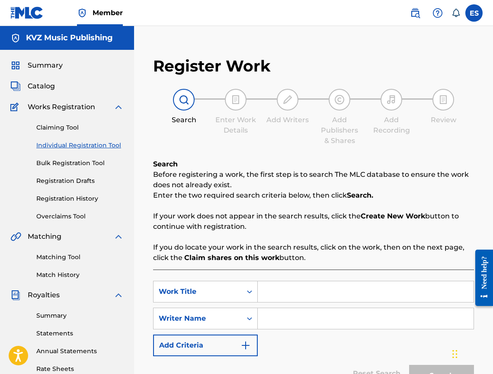
paste input "NE VDIGAY"
type input "NE VDIGAY"
click at [287, 322] on input "Search Form" at bounding box center [366, 318] width 216 height 21
type input "[PERSON_NAME]"
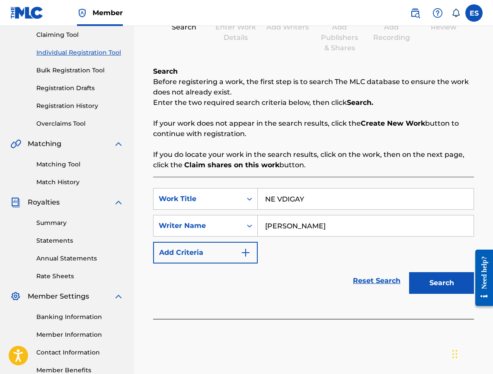
scroll to position [145, 0]
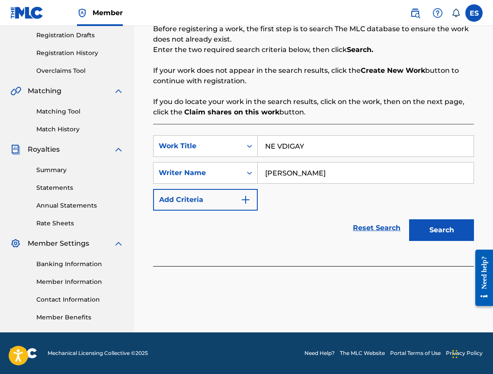
click at [447, 233] on button "Search" at bounding box center [441, 230] width 65 height 22
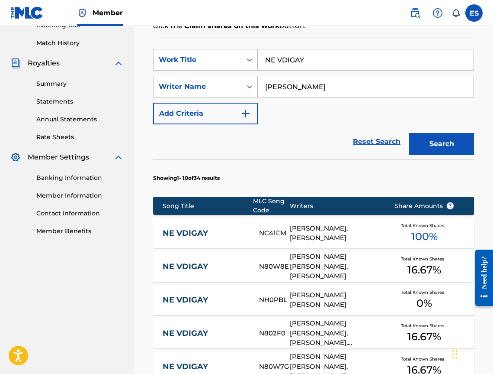
scroll to position [232, 0]
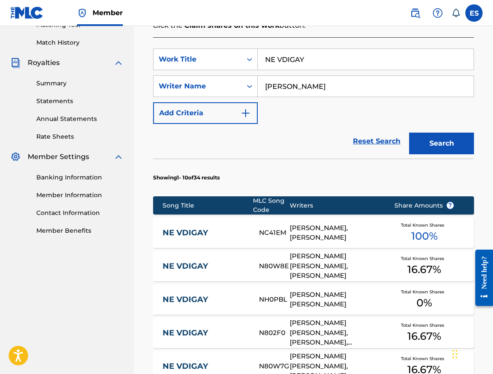
click at [212, 225] on div "NE VDIGAY NC41EM [PERSON_NAME], [PERSON_NAME] Total Known Shares 100 %" at bounding box center [313, 232] width 321 height 30
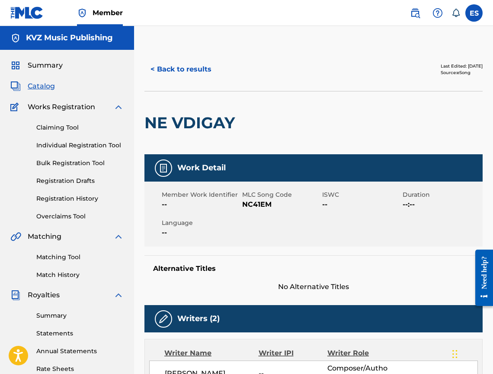
drag, startPoint x: 212, startPoint y: 226, endPoint x: 161, endPoint y: 71, distance: 162.3
click at [161, 71] on button "< Back to results" at bounding box center [181, 69] width 73 height 22
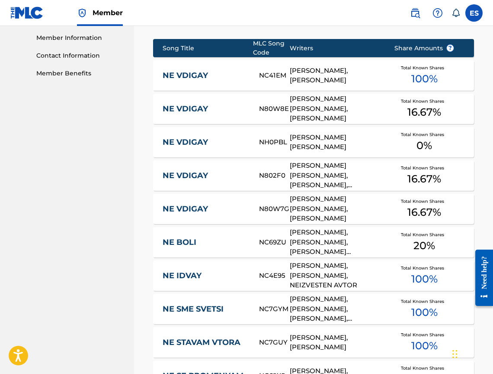
scroll to position [405, 0]
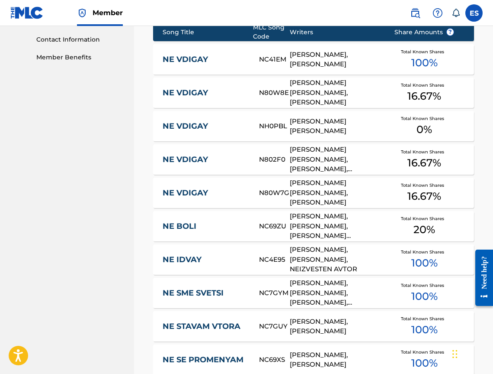
click at [184, 96] on link "NE VDIGAY" at bounding box center [205, 93] width 85 height 10
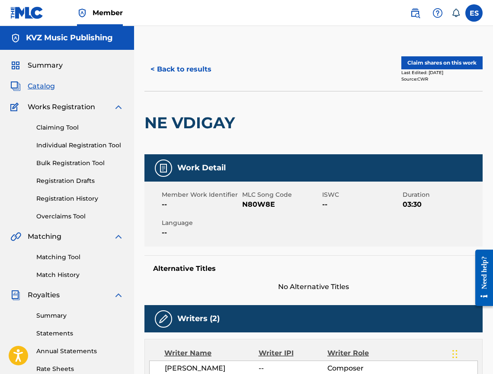
click at [168, 71] on button "< Back to results" at bounding box center [181, 69] width 73 height 22
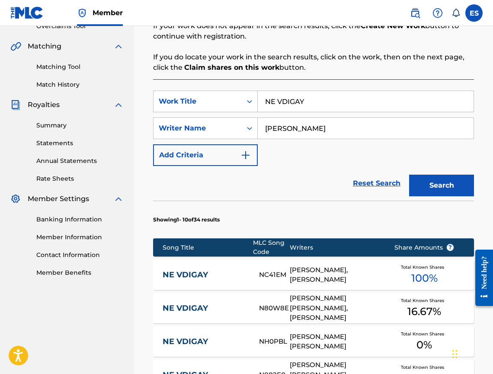
scroll to position [232, 0]
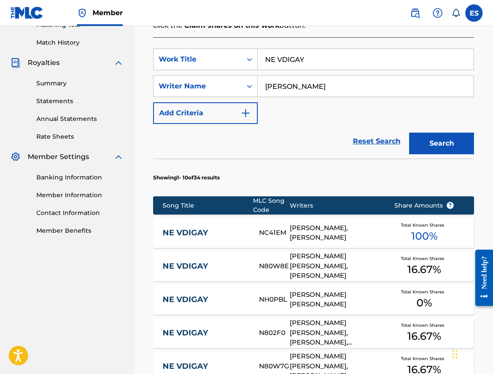
click at [187, 293] on div "NE VDIGAY NH0PBL [PERSON_NAME] [PERSON_NAME] Total Known Shares 0 %" at bounding box center [313, 299] width 321 height 30
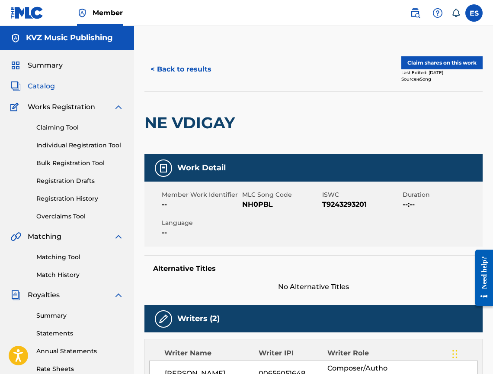
click at [168, 78] on button "< Back to results" at bounding box center [181, 69] width 73 height 22
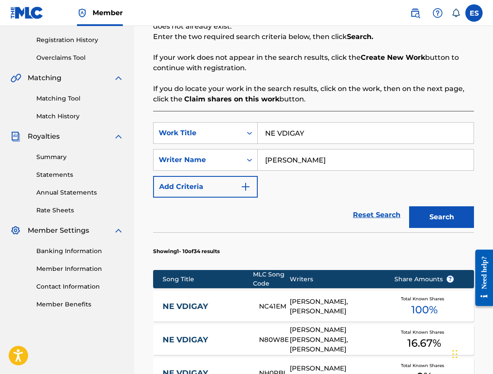
scroll to position [362, 0]
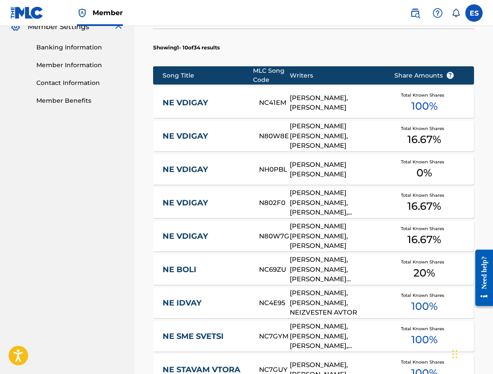
click at [214, 197] on div "NE VDIGAY N802F0 [PERSON_NAME] [PERSON_NAME], [PERSON_NAME], [PERSON_NAME] Tota…" at bounding box center [313, 202] width 321 height 30
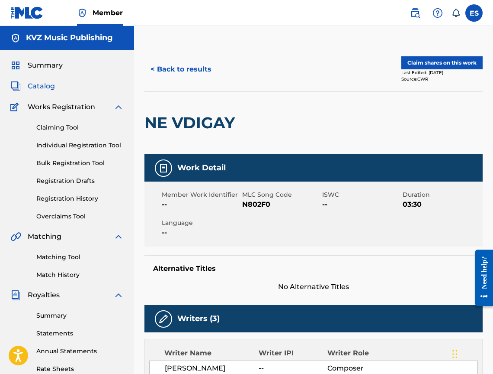
click at [172, 73] on button "< Back to results" at bounding box center [181, 69] width 73 height 22
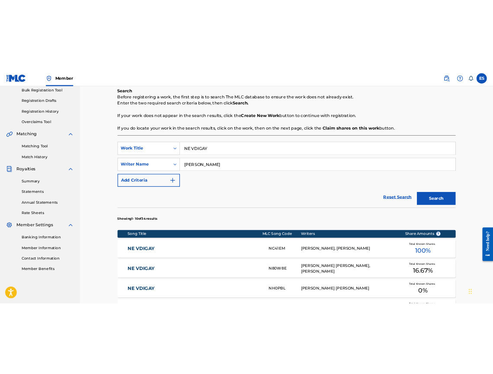
scroll to position [16, 0]
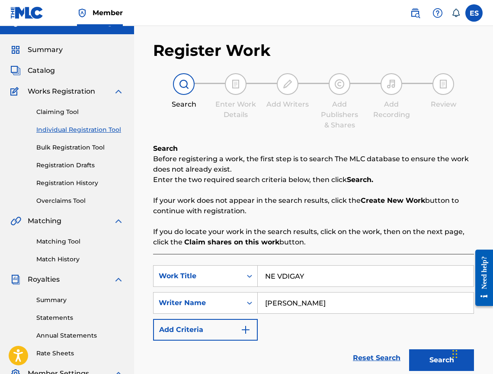
click at [330, 270] on input "NE VDIGAY" at bounding box center [366, 275] width 216 height 21
paste input "[PERSON_NAME]"
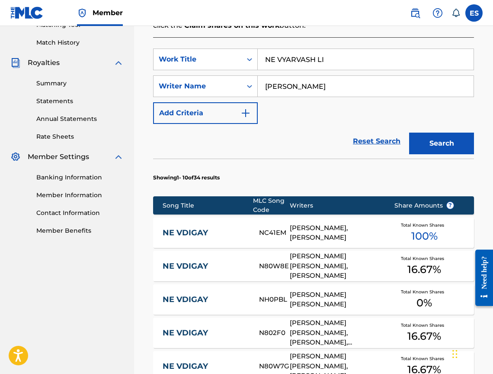
type input "NE VYARVASH LI"
click at [430, 142] on button "Search" at bounding box center [441, 143] width 65 height 22
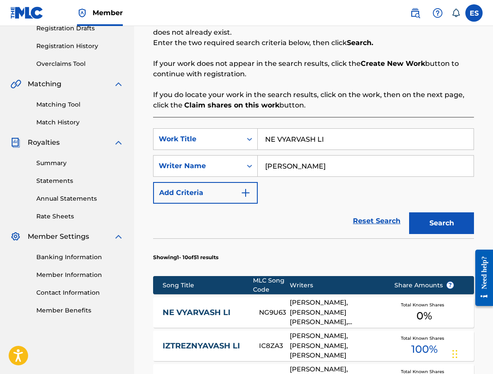
scroll to position [232, 0]
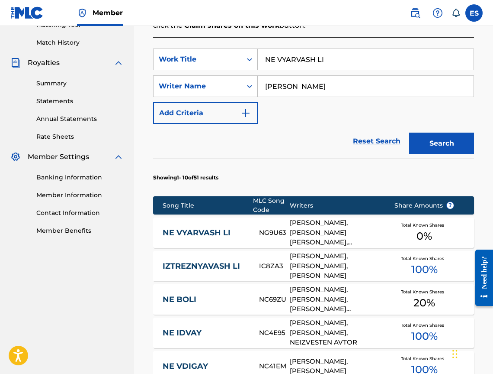
click at [170, 235] on link "NE VYARVASH LI" at bounding box center [205, 233] width 85 height 10
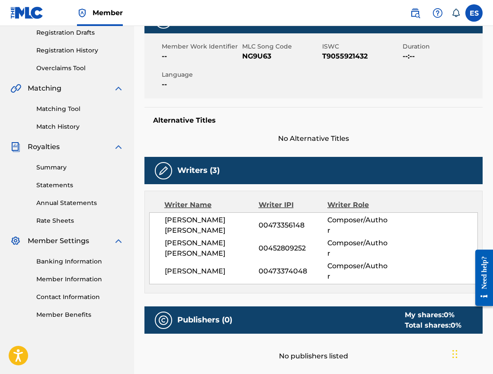
scroll to position [173, 0]
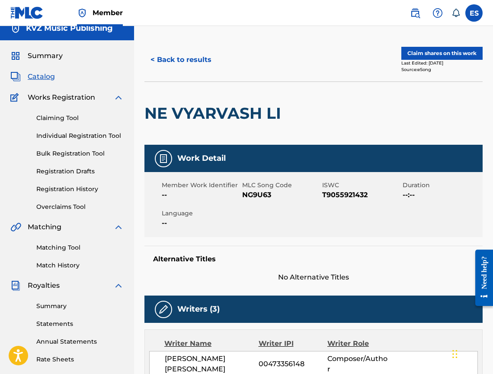
click at [165, 69] on button "< Back to results" at bounding box center [181, 60] width 73 height 22
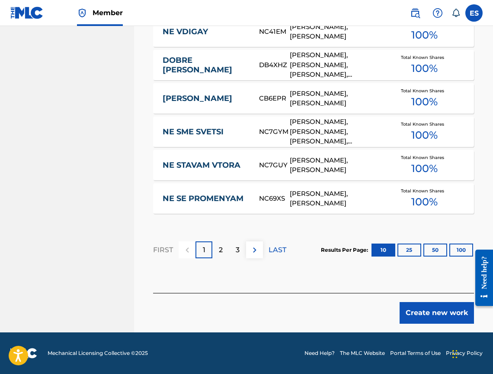
click at [415, 321] on button "Create new work" at bounding box center [437, 313] width 74 height 22
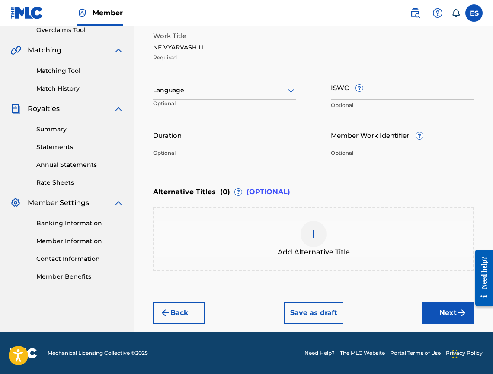
click at [158, 90] on div at bounding box center [224, 90] width 143 height 11
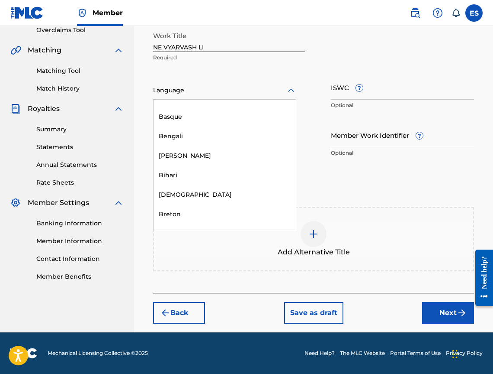
scroll to position [303, 0]
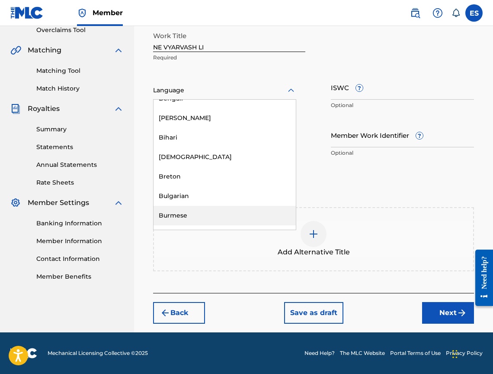
click at [229, 198] on div "Bulgarian" at bounding box center [225, 195] width 142 height 19
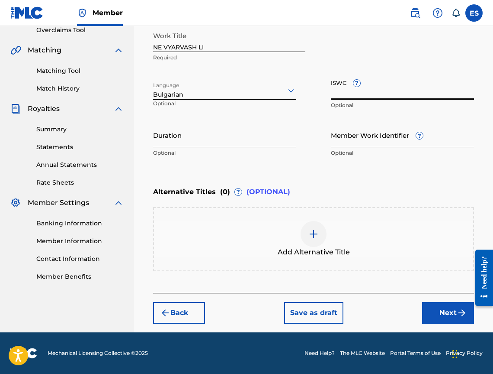
paste input "T9055921432"
type input "T9055921432"
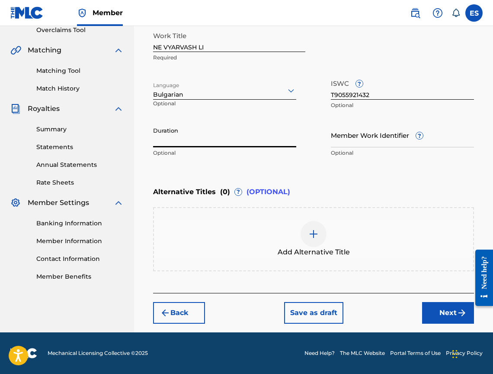
paste input "03:49"
type input "03:49"
click at [313, 237] on img at bounding box center [314, 234] width 10 height 10
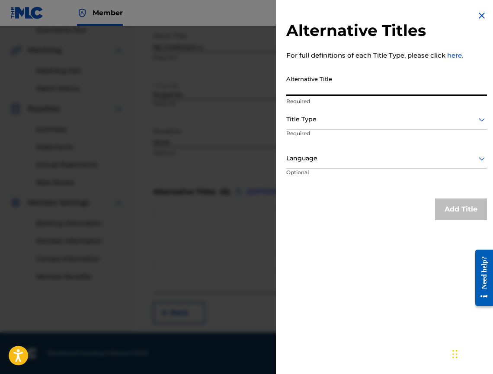
paste input "НЕ ВЯРВАШ ЛИ"
type input "НЕ ВЯРВАШ ЛИ"
click at [307, 134] on p "Required" at bounding box center [320, 138] width 66 height 19
click at [306, 130] on p "Required" at bounding box center [320, 138] width 66 height 19
click at [308, 126] on div "Title Type" at bounding box center [387, 119] width 201 height 19
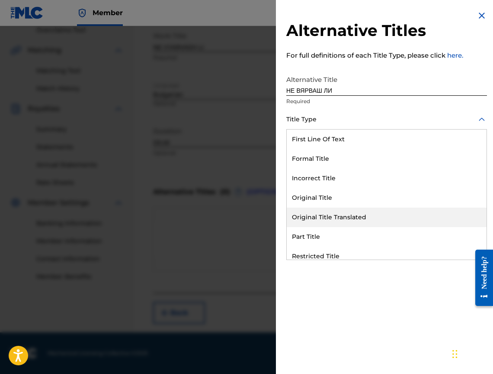
click at [329, 211] on div "Original Title Translated" at bounding box center [387, 216] width 200 height 19
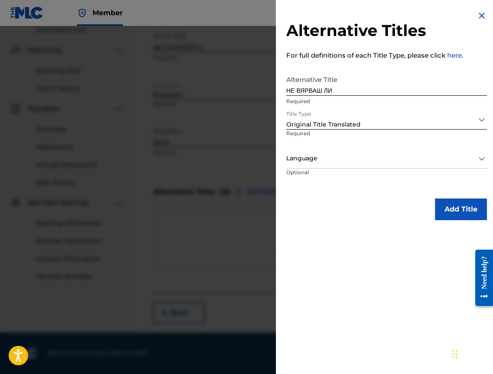
click at [311, 164] on div "Language" at bounding box center [387, 158] width 201 height 19
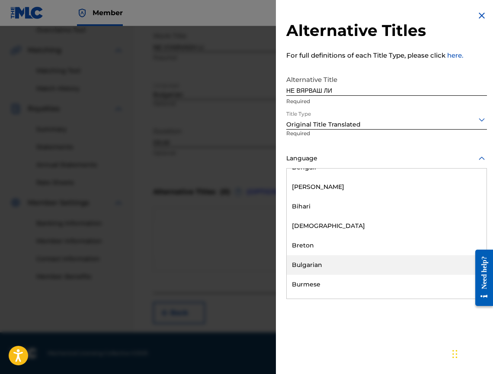
click at [335, 272] on div "Bulgarian" at bounding box center [387, 264] width 200 height 19
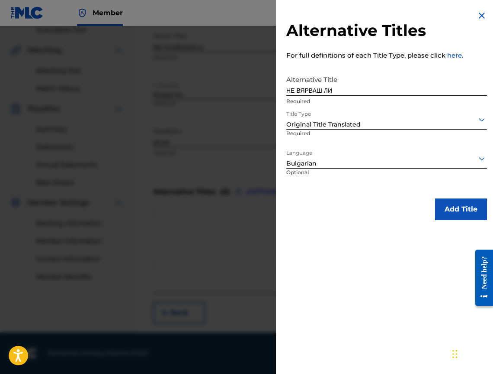
click at [465, 217] on button "Add Title" at bounding box center [461, 209] width 52 height 22
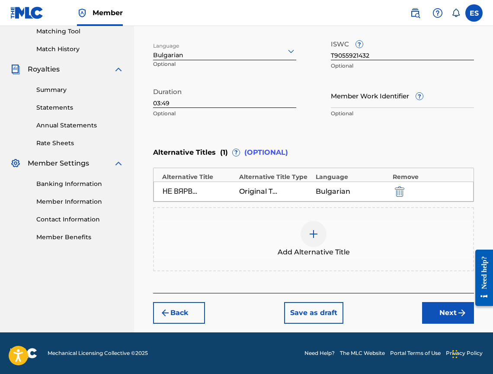
click at [443, 313] on button "Next" at bounding box center [448, 313] width 52 height 22
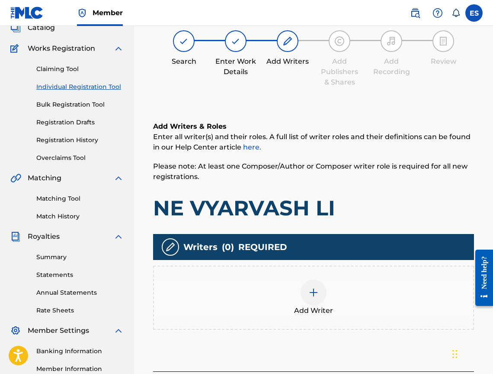
scroll to position [39, 0]
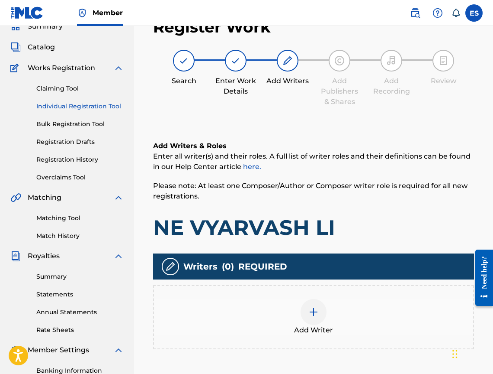
click at [336, 313] on div "Add Writer" at bounding box center [313, 317] width 319 height 36
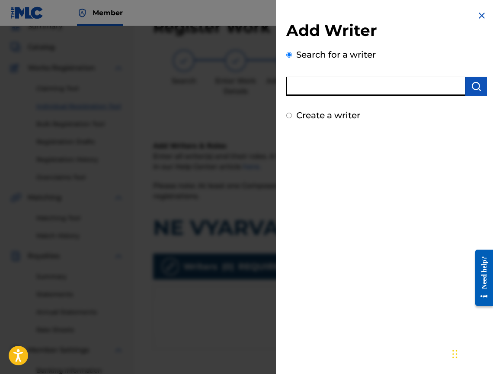
paste input "00452809252"
type input "00452809252"
click at [474, 85] on img "submit" at bounding box center [476, 86] width 10 height 10
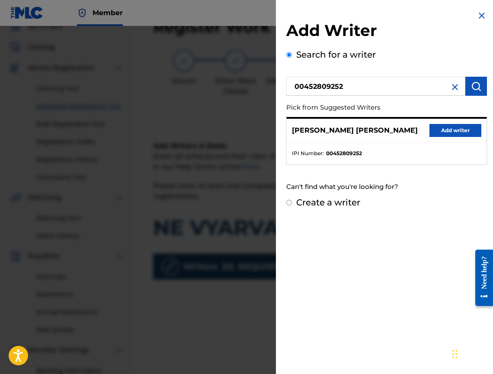
click at [460, 120] on div "[PERSON_NAME] [PERSON_NAME] Add writer" at bounding box center [387, 131] width 200 height 24
click at [453, 131] on button "Add writer" at bounding box center [456, 130] width 52 height 13
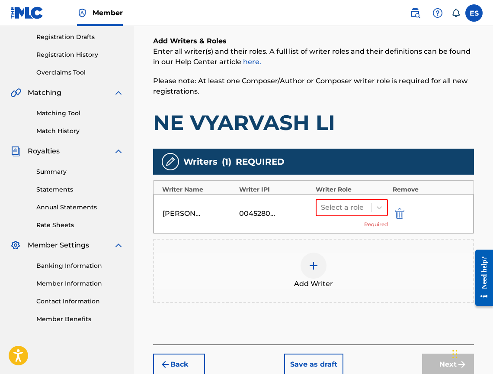
scroll to position [169, 0]
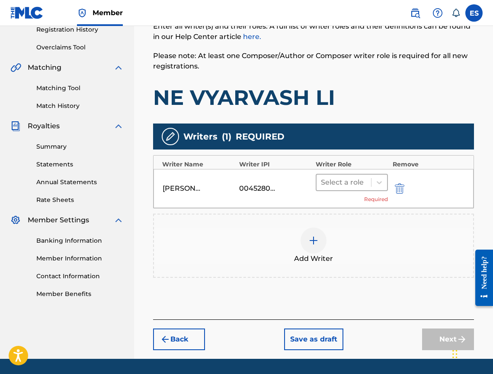
click at [349, 184] on div at bounding box center [344, 182] width 46 height 12
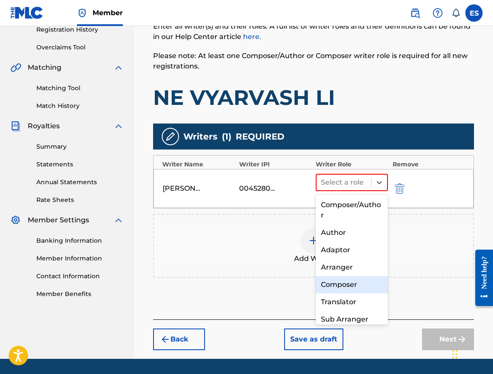
click at [352, 280] on div "Composer" at bounding box center [352, 284] width 72 height 17
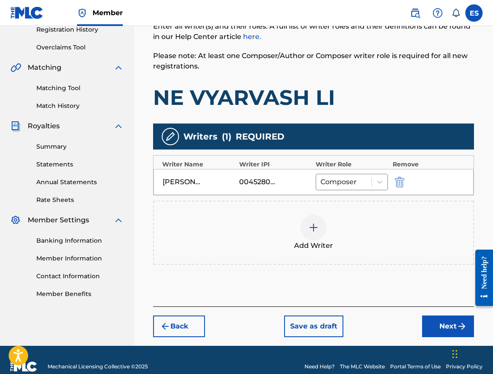
click at [303, 235] on div at bounding box center [314, 227] width 26 height 26
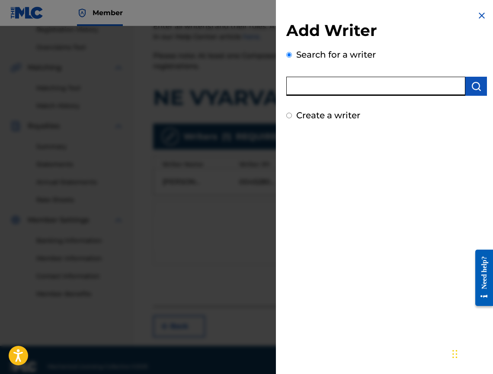
paste input "00473374048"
type input "00473374048"
click at [471, 89] on img "submit" at bounding box center [476, 86] width 10 height 10
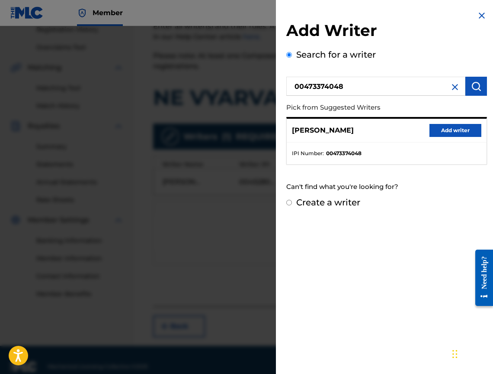
drag, startPoint x: 434, startPoint y: 125, endPoint x: 430, endPoint y: 128, distance: 4.6
click at [434, 125] on button "Add writer" at bounding box center [456, 130] width 52 height 13
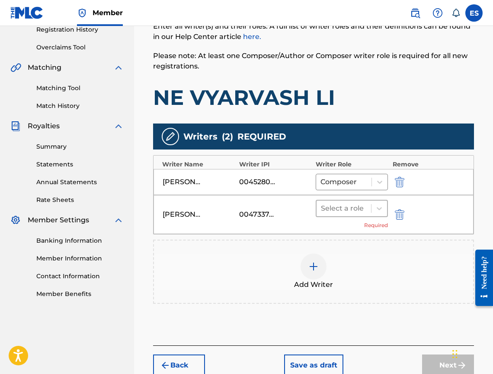
click at [348, 209] on div at bounding box center [344, 208] width 46 height 12
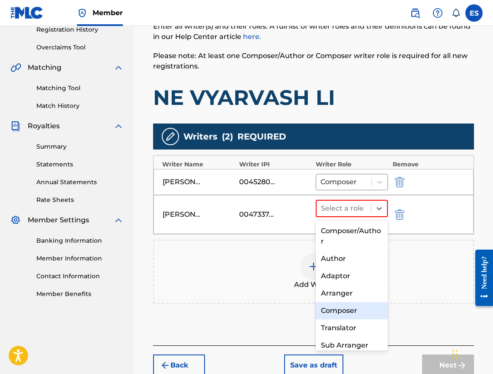
click at [356, 318] on div "Composer" at bounding box center [352, 310] width 72 height 17
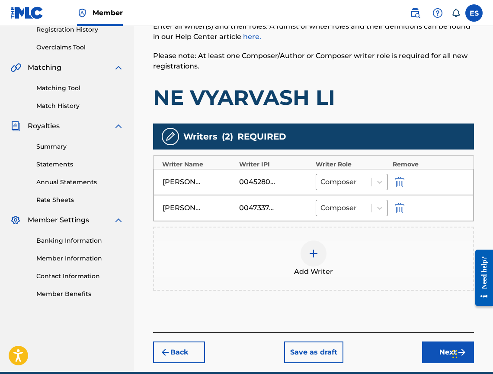
click at [329, 272] on span "Add Writer" at bounding box center [313, 271] width 39 height 10
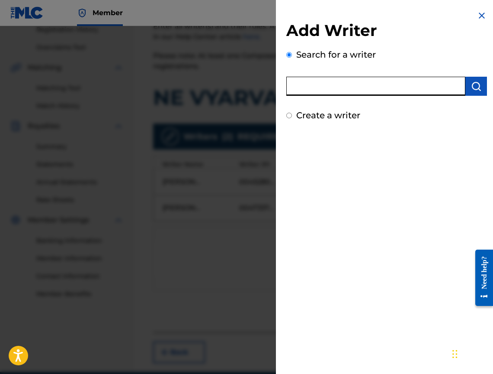
paste input "00473356148"
type input "00473356148"
click at [471, 86] on img "submit" at bounding box center [476, 86] width 10 height 10
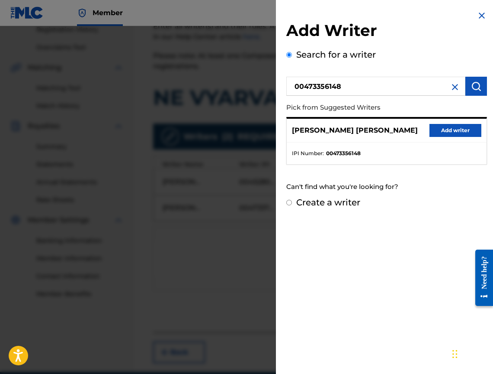
click at [444, 129] on button "Add writer" at bounding box center [456, 130] width 52 height 13
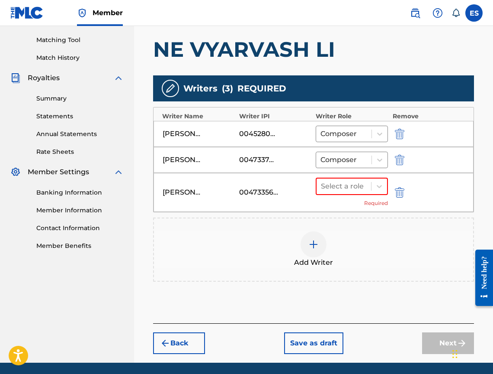
scroll to position [247, 0]
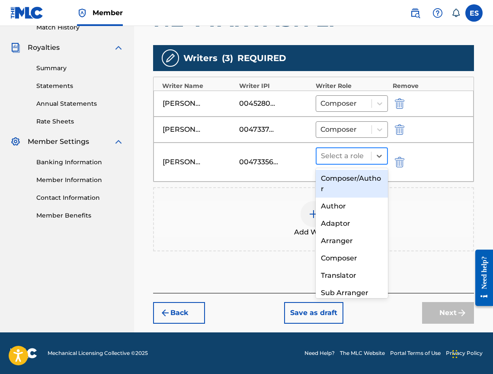
click at [336, 156] on div at bounding box center [344, 156] width 46 height 12
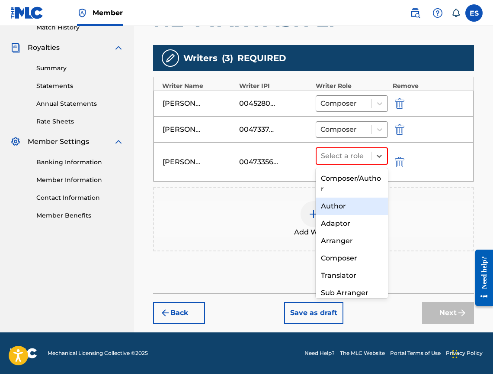
click at [364, 199] on div "Author" at bounding box center [352, 205] width 72 height 17
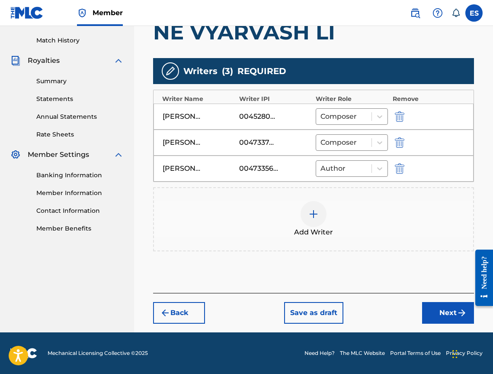
scroll to position [234, 0]
click at [445, 316] on button "Next" at bounding box center [448, 313] width 52 height 22
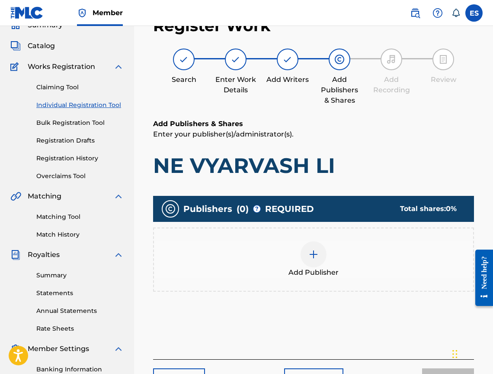
scroll to position [39, 0]
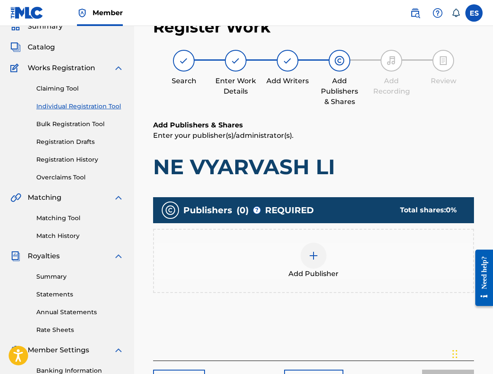
click at [322, 287] on div "Add Publisher" at bounding box center [313, 261] width 321 height 64
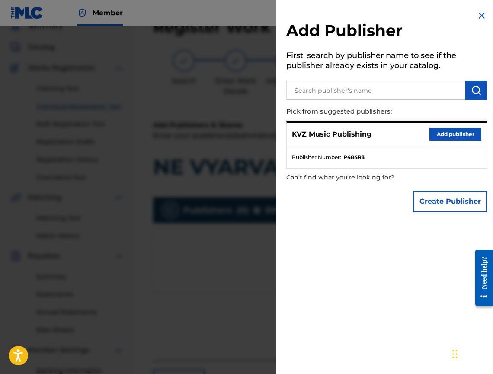
click at [437, 130] on button "Add publisher" at bounding box center [456, 134] width 52 height 13
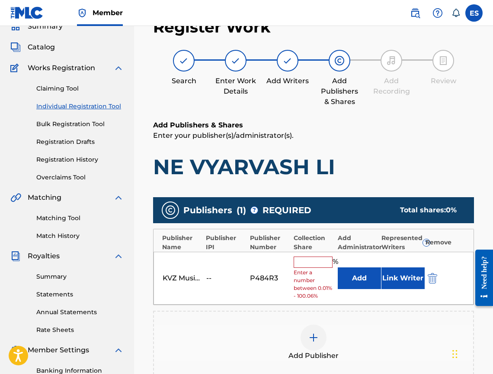
click at [323, 259] on input "text" at bounding box center [313, 261] width 39 height 11
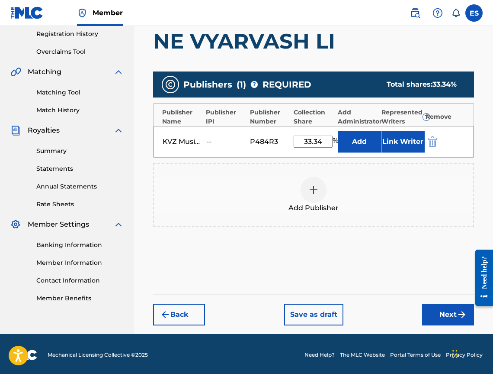
scroll to position [166, 0]
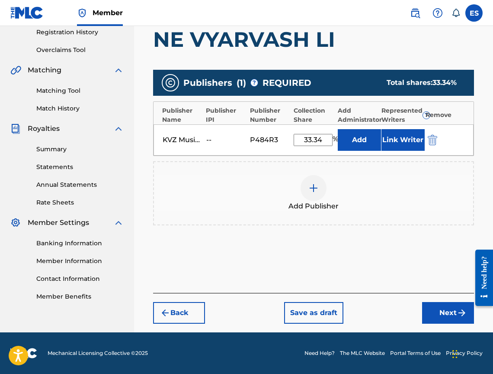
type input "33.34"
click at [449, 305] on button "Next" at bounding box center [448, 313] width 52 height 22
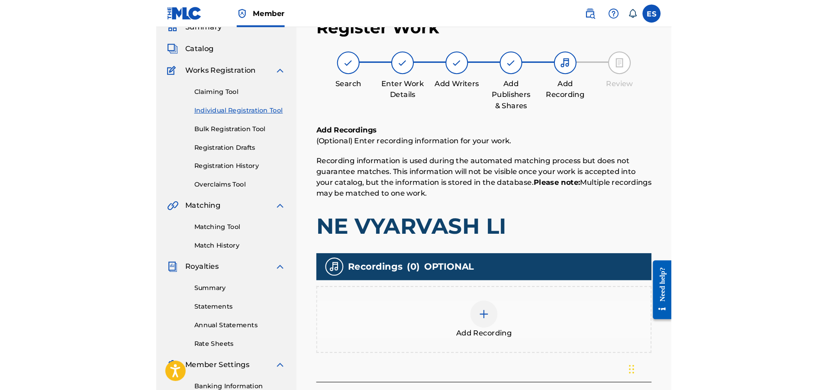
scroll to position [39, 0]
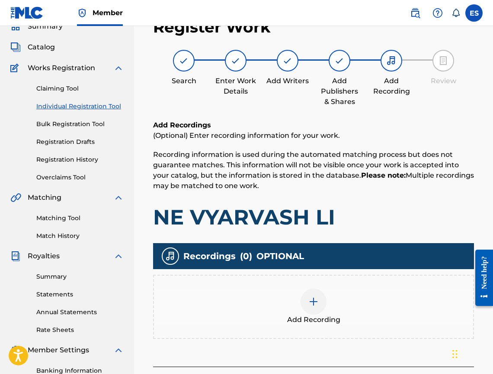
click at [325, 288] on div "Add Recording" at bounding box center [313, 306] width 319 height 36
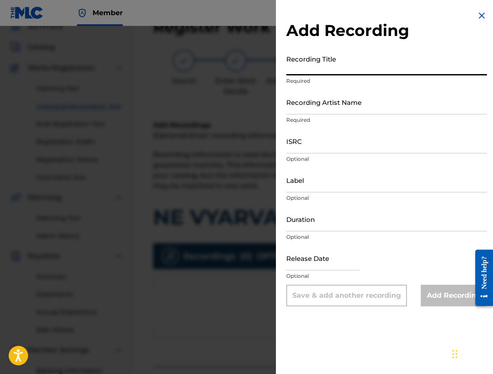
paste input "Ne viarvash li?"
type input "Ne viarvash li?"
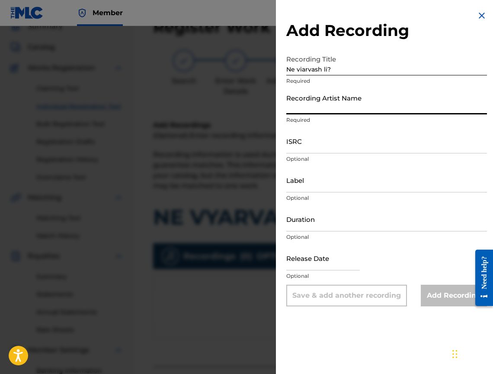
paste input "Stratia"
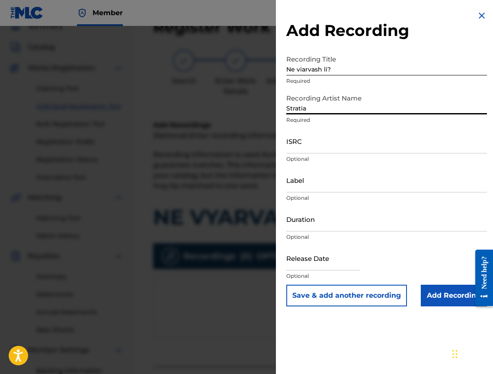
type input "Stratia"
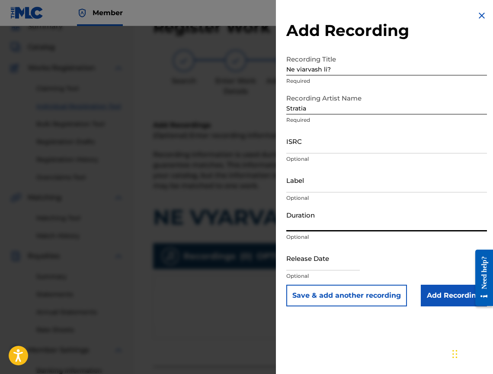
paste input "03:49"
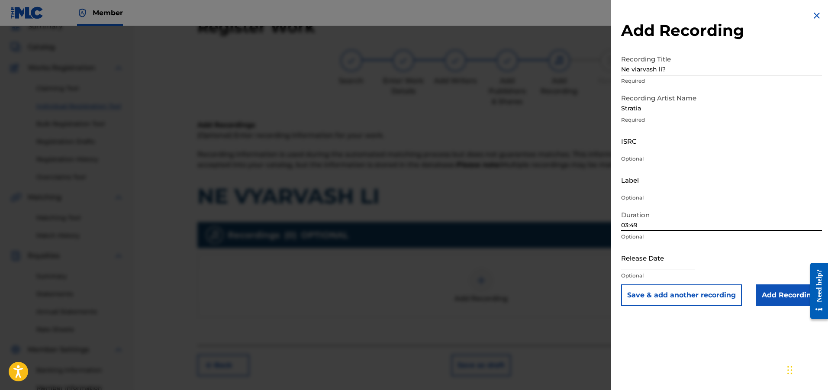
type input "03:49"
paste input "BGA261204303"
type input "BGA261204303"
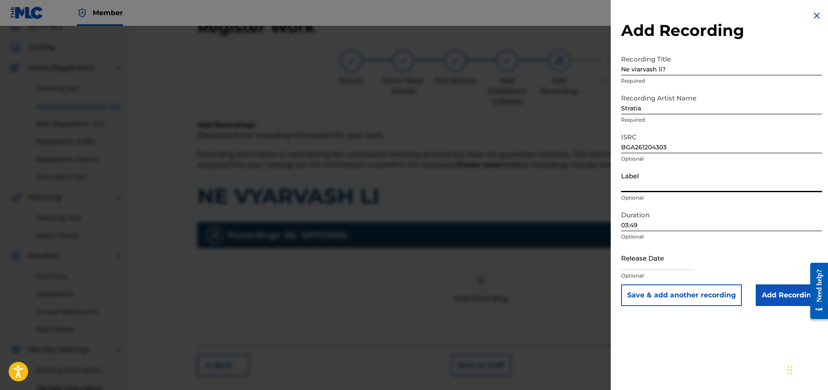
paste input "S Production"
type input "S Production"
click at [493, 299] on input "Add Recording" at bounding box center [789, 295] width 66 height 22
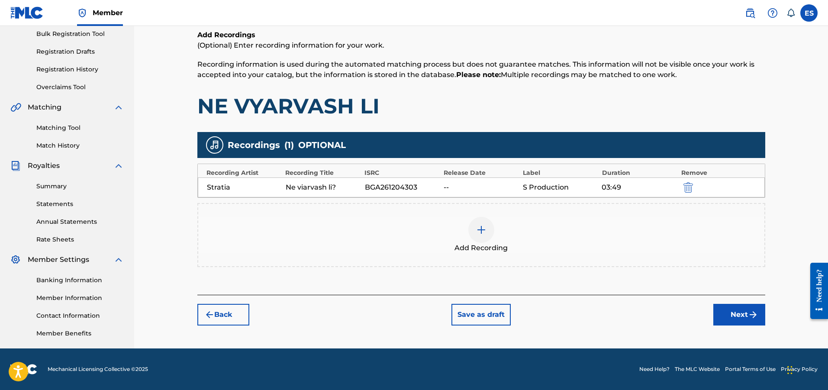
click at [493, 318] on button "Next" at bounding box center [739, 315] width 52 height 22
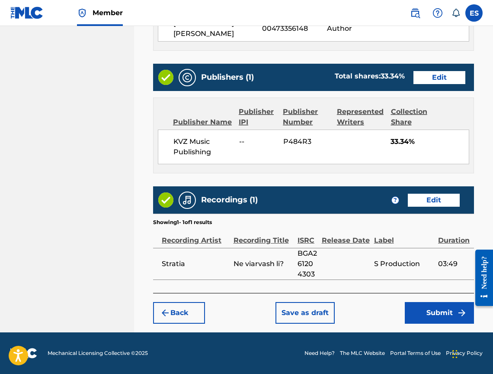
scroll to position [524, 0]
click at [438, 313] on button "Submit" at bounding box center [439, 313] width 69 height 22
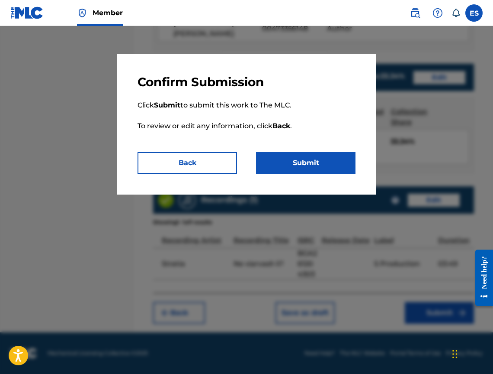
click at [218, 163] on button "Back" at bounding box center [188, 163] width 100 height 22
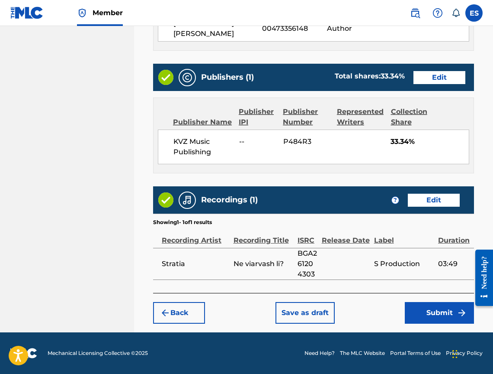
click at [417, 305] on button "Submit" at bounding box center [439, 313] width 69 height 22
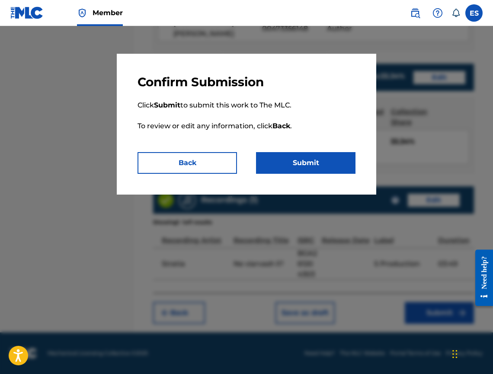
click at [284, 160] on button "Submit" at bounding box center [306, 163] width 100 height 22
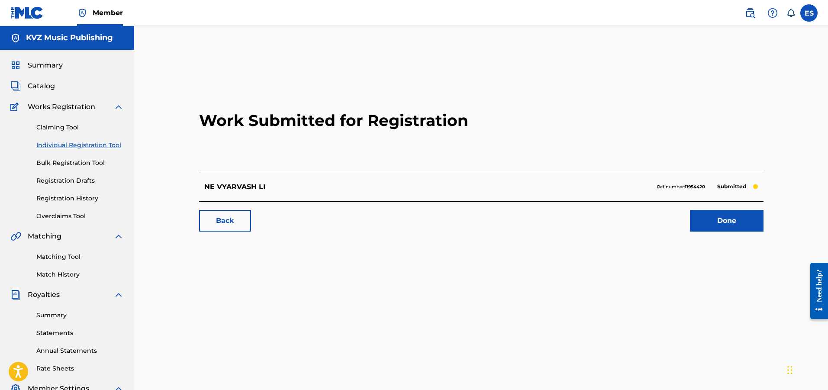
click at [112, 149] on link "Individual Registration Tool" at bounding box center [79, 145] width 87 height 9
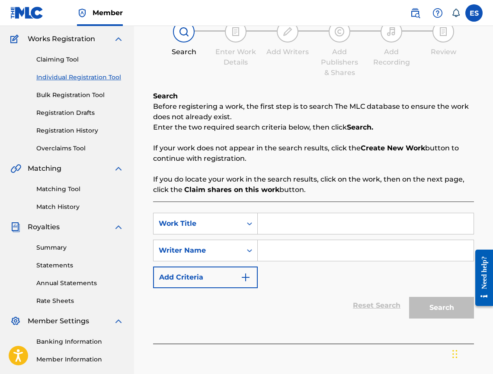
scroll to position [145, 0]
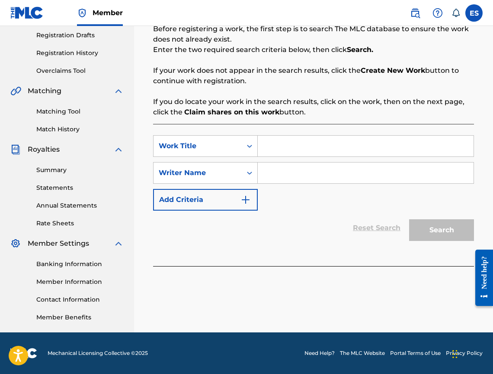
paste input "NETSENZURNO"
type input "NETSENZURNO"
click at [317, 168] on input "Search Form" at bounding box center [366, 172] width 216 height 21
click at [310, 211] on div "Reset Search Search" at bounding box center [313, 227] width 321 height 35
click at [314, 198] on div "SearchWithCriteria792e4263-7e83-49bd-ae39-ff68e2e46d08 Work Title NETSENZURNO S…" at bounding box center [313, 172] width 321 height 75
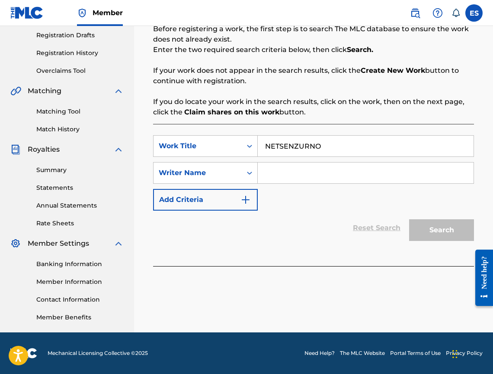
click at [318, 179] on input "Search Form" at bounding box center [366, 172] width 216 height 21
type input "[PERSON_NAME]"
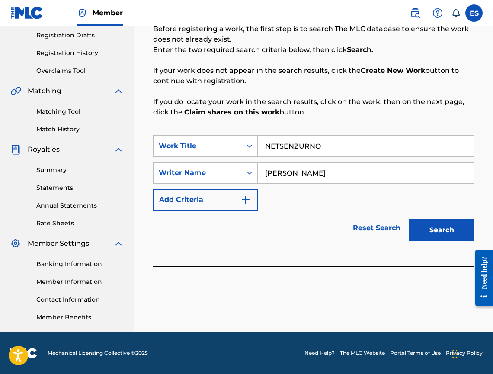
click at [264, 151] on input "NETSENZURNO" at bounding box center [366, 145] width 216 height 21
click at [411, 223] on button "Search" at bounding box center [441, 230] width 65 height 22
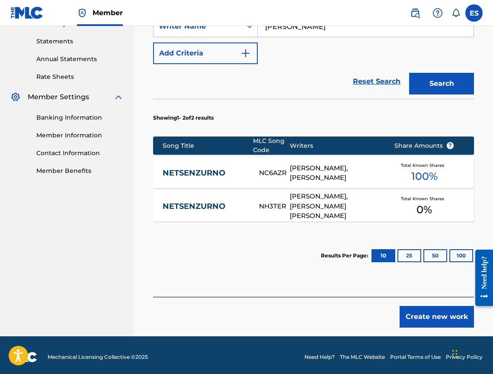
scroll to position [296, 0]
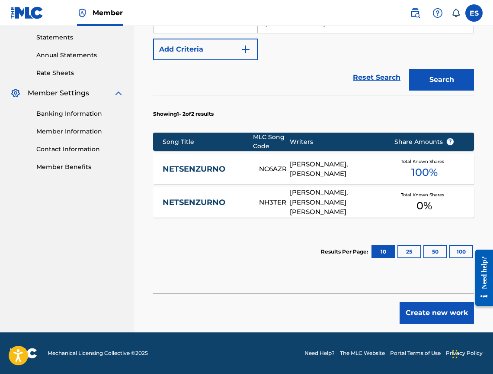
click at [224, 170] on link "NETSENZURNO" at bounding box center [205, 169] width 85 height 10
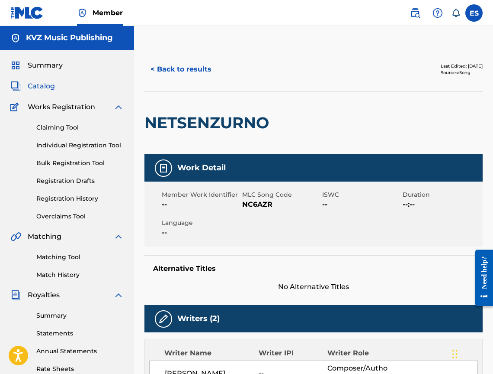
click at [171, 77] on button "< Back to results" at bounding box center [181, 69] width 73 height 22
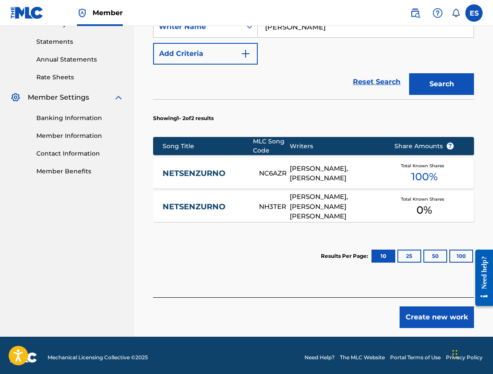
scroll to position [296, 0]
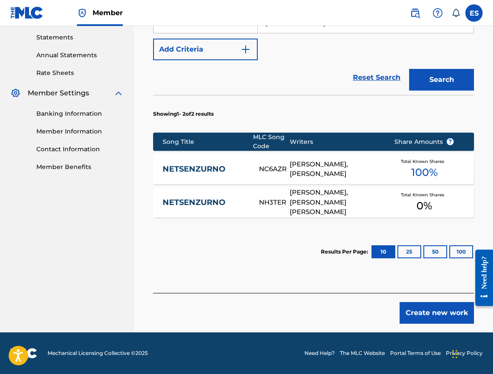
click at [200, 204] on link "NETSENZURNO" at bounding box center [205, 202] width 85 height 10
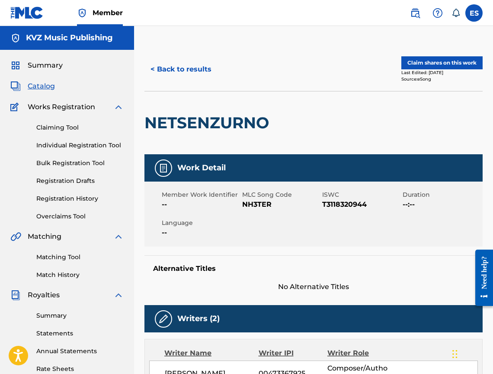
click at [171, 81] on div "< Back to results Claim shares on this work Last Edited: [DATE] Source: eSong" at bounding box center [314, 69] width 338 height 43
click at [171, 75] on button "< Back to results" at bounding box center [181, 69] width 73 height 22
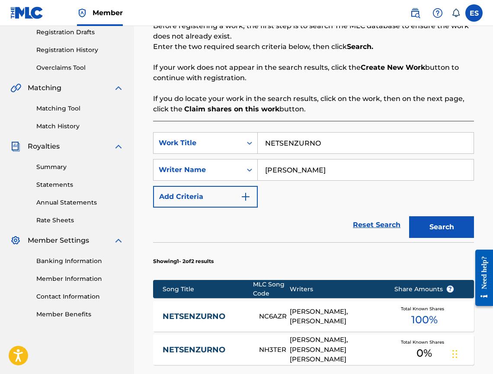
scroll to position [296, 0]
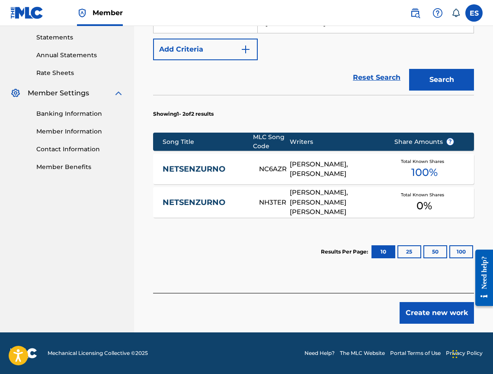
click at [396, 300] on div "Create new work" at bounding box center [313, 308] width 321 height 31
click at [408, 307] on button "Create new work" at bounding box center [437, 313] width 74 height 22
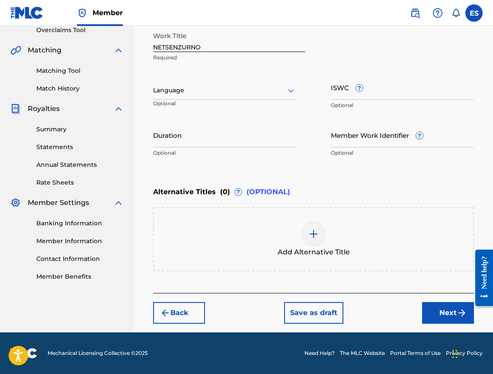
click at [178, 96] on div "Language" at bounding box center [224, 90] width 143 height 18
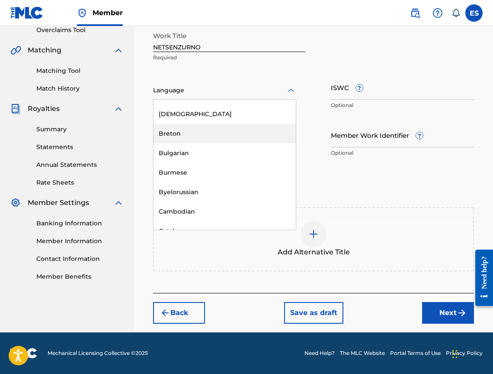
scroll to position [346, 0]
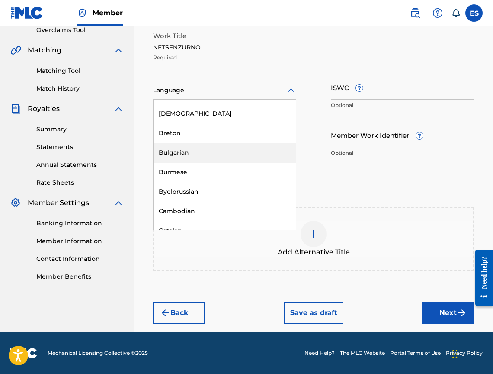
click at [192, 156] on div "Bulgarian" at bounding box center [225, 152] width 142 height 19
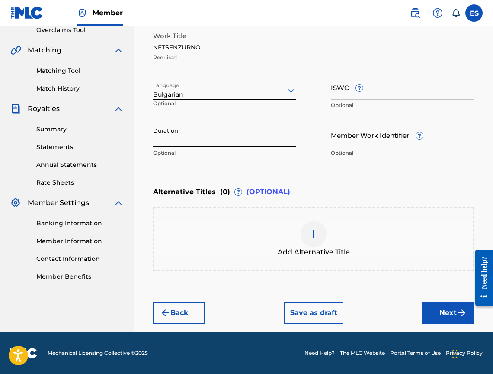
paste input "03:48"
type input "03:48"
click at [305, 227] on div at bounding box center [314, 234] width 26 height 26
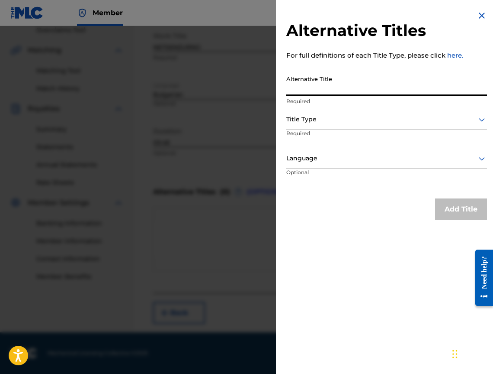
paste input "НЕЦЕНЗУРНО"
type input "НЕЦЕНЗУРНО"
click at [306, 125] on div "Title Type" at bounding box center [387, 119] width 201 height 19
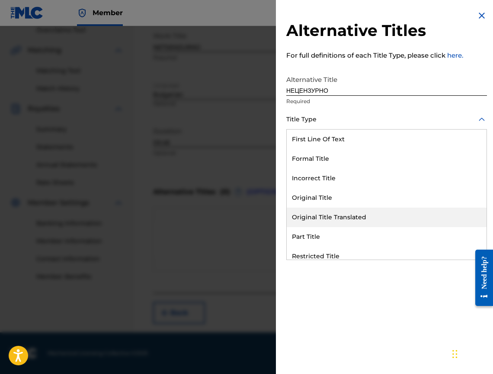
click at [342, 219] on div "Original Title Translated" at bounding box center [387, 216] width 200 height 19
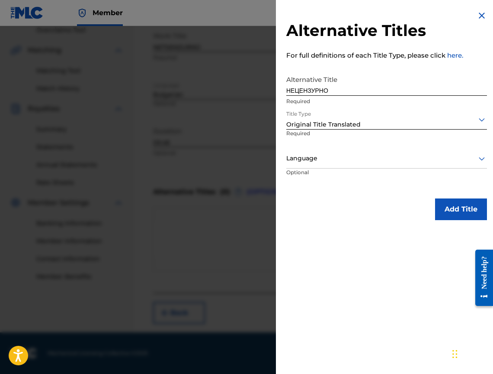
click at [322, 160] on div at bounding box center [387, 158] width 201 height 11
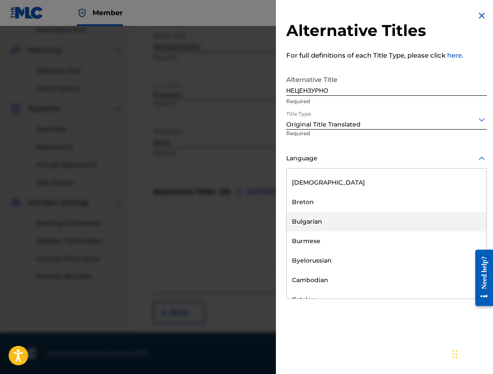
click at [328, 220] on div "Bulgarian" at bounding box center [387, 221] width 200 height 19
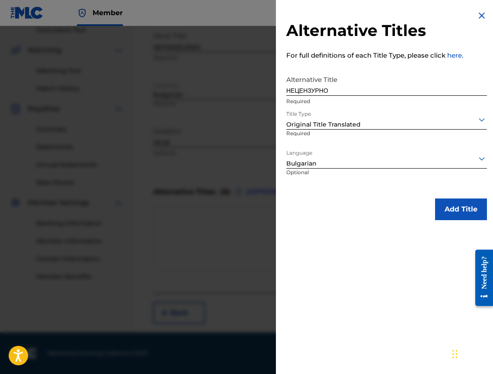
click at [468, 216] on button "Add Title" at bounding box center [461, 209] width 52 height 22
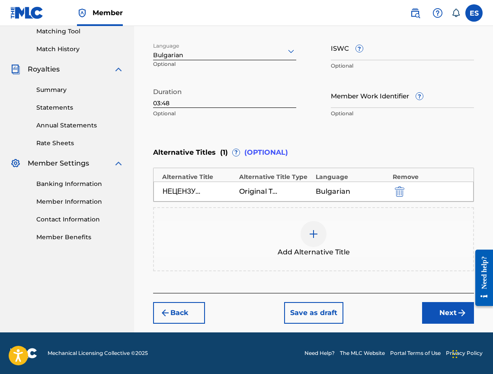
click at [427, 303] on button "Next" at bounding box center [448, 313] width 52 height 22
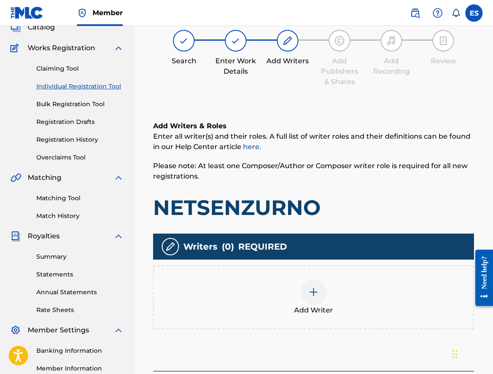
scroll to position [39, 0]
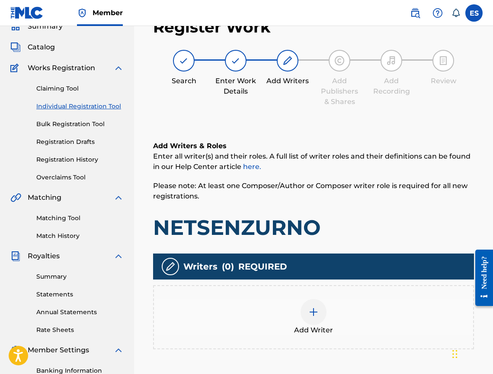
click at [316, 316] on img at bounding box center [314, 311] width 10 height 10
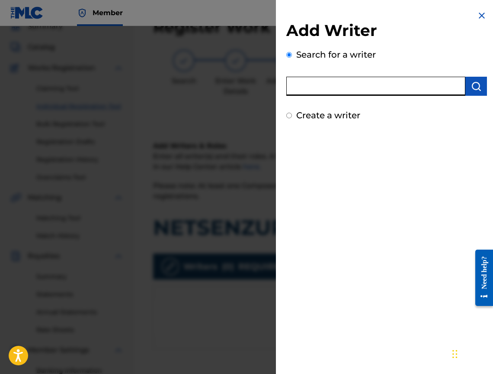
paste input "00473356148"
type input "00473356148"
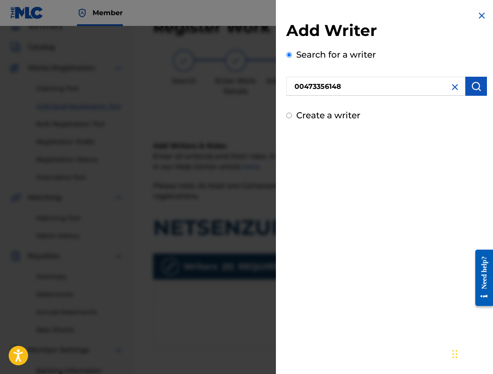
click at [478, 80] on button "submit" at bounding box center [477, 86] width 22 height 19
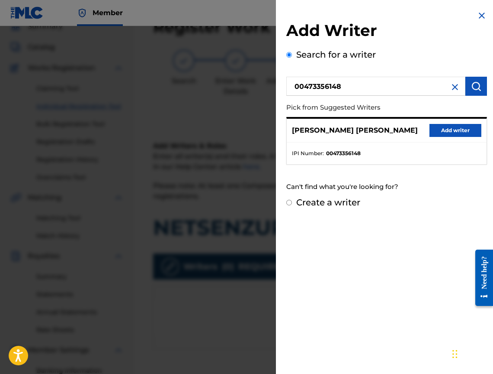
click at [447, 129] on button "Add writer" at bounding box center [456, 130] width 52 height 13
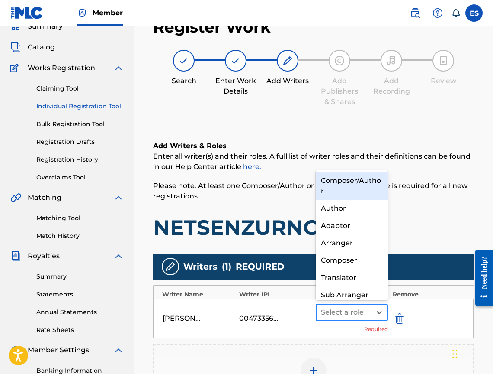
click at [341, 307] on div at bounding box center [344, 312] width 46 height 12
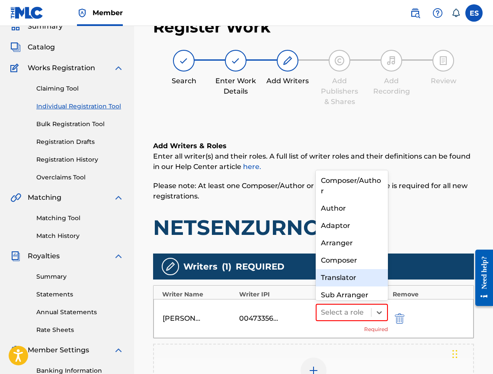
scroll to position [9, 0]
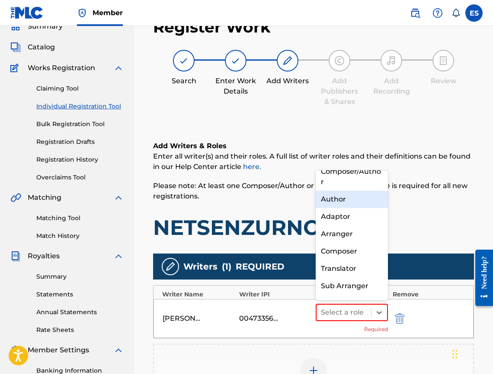
click at [359, 199] on div "Author" at bounding box center [352, 198] width 72 height 17
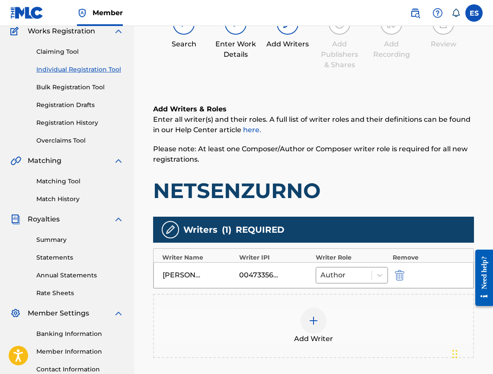
scroll to position [220, 0]
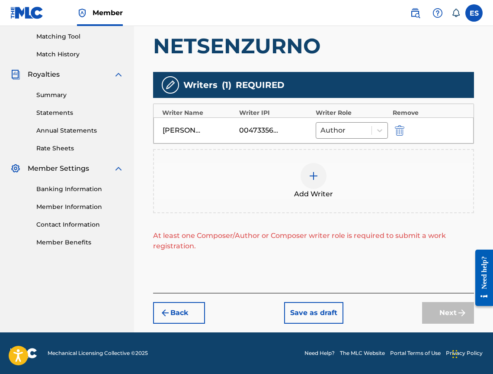
click at [312, 176] on img at bounding box center [314, 176] width 10 height 10
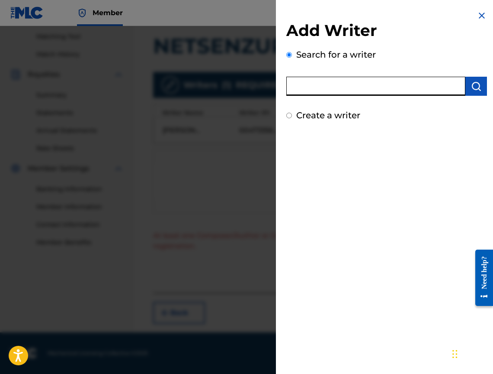
paste input "00473367925"
type input "00473367925"
click at [477, 96] on div "Add Writer Search for a writer 00473367925 Create a writer" at bounding box center [387, 71] width 201 height 101
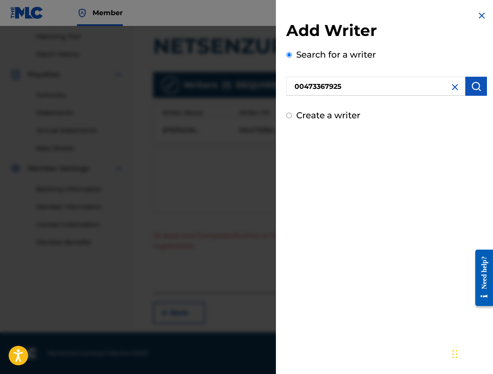
click at [473, 83] on img "submit" at bounding box center [476, 86] width 10 height 10
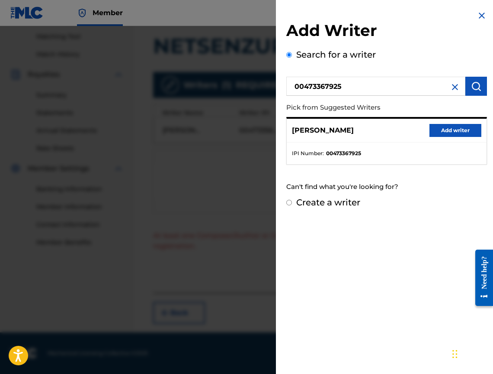
click at [441, 129] on button "Add writer" at bounding box center [456, 130] width 52 height 13
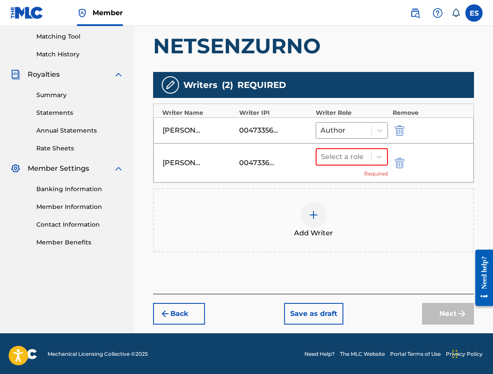
click at [344, 145] on div "[PERSON_NAME] GANEV 00473367925 Select a role Required" at bounding box center [314, 162] width 320 height 39
click at [360, 149] on div "Select a role" at bounding box center [344, 157] width 55 height 16
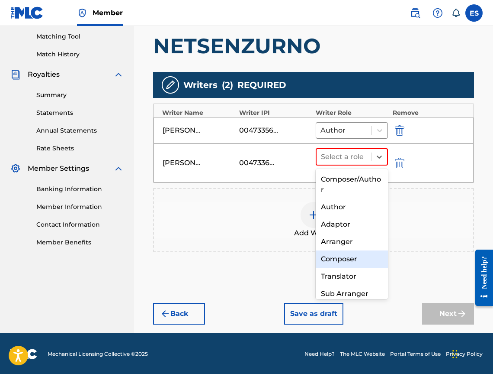
click at [365, 258] on div "Composer" at bounding box center [352, 258] width 72 height 17
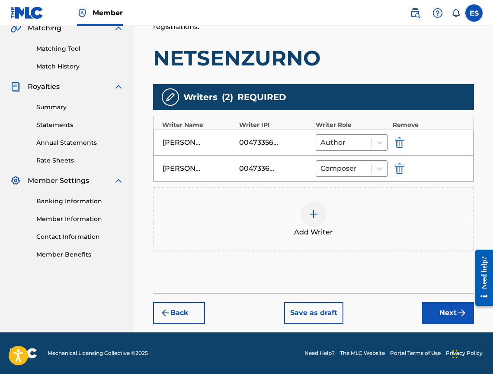
drag, startPoint x: 432, startPoint y: 319, endPoint x: 423, endPoint y: 307, distance: 15.2
click at [432, 318] on button "Next" at bounding box center [448, 313] width 52 height 22
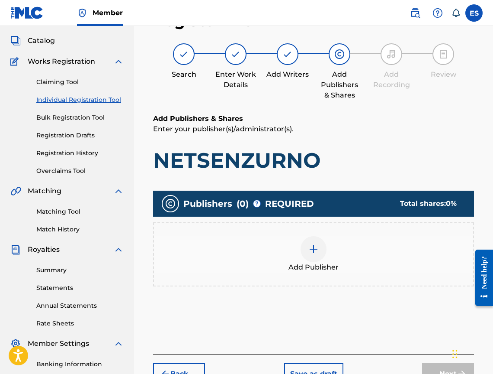
scroll to position [39, 0]
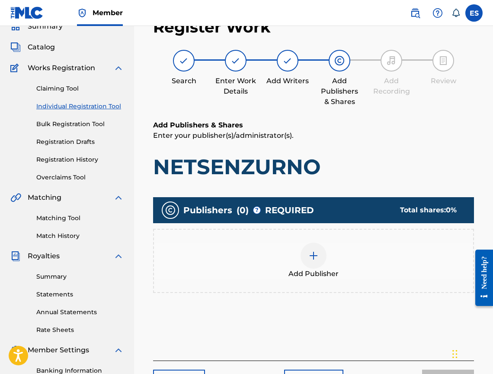
click at [303, 252] on div at bounding box center [314, 255] width 26 height 26
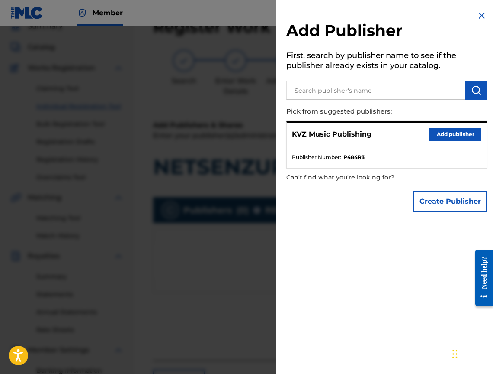
click at [451, 133] on button "Add publisher" at bounding box center [456, 134] width 52 height 13
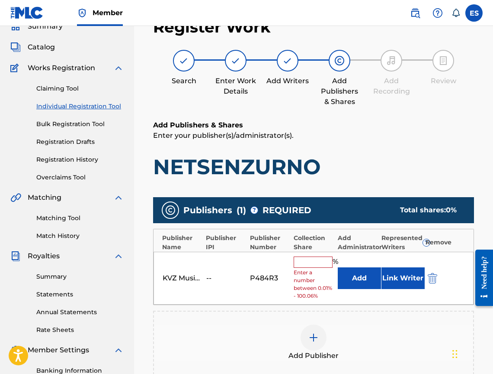
click at [308, 268] on div "% Enter a number between 0.01% - 100.06%" at bounding box center [313, 278] width 39 height 44
click at [314, 258] on input "text" at bounding box center [313, 261] width 39 height 11
type input "33.33"
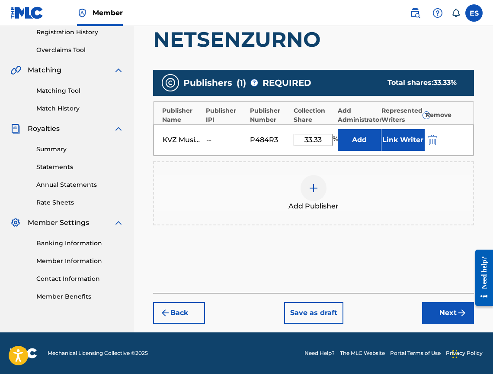
click at [435, 316] on button "Next" at bounding box center [448, 313] width 52 height 22
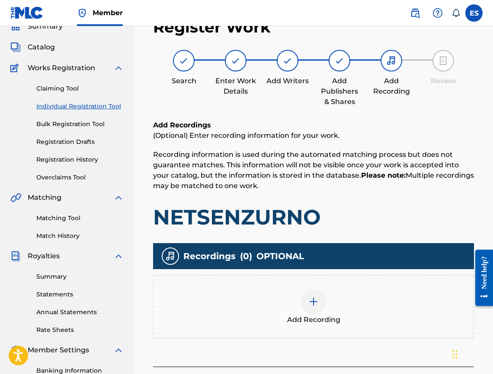
click at [312, 281] on div "Add Recording" at bounding box center [313, 306] width 321 height 64
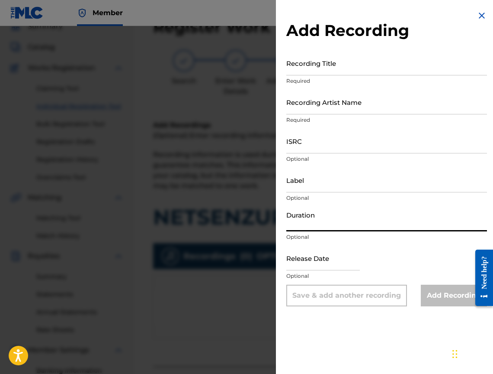
paste input "03:48"
type input "03:48"
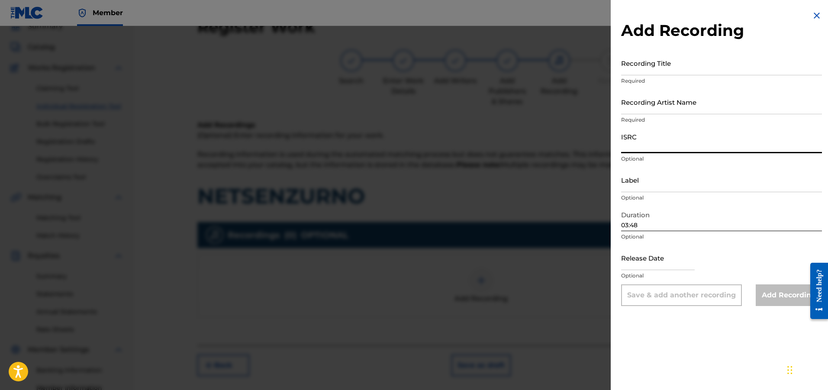
paste input "BGA551200703"
type input "BGA551200703"
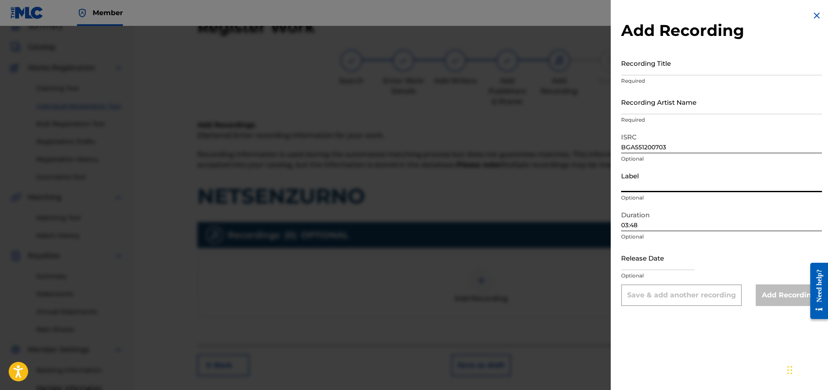
paste input "Ara Music"
type input "Ara Music"
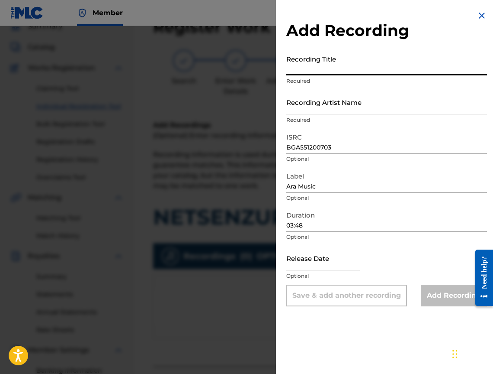
paste input "NETSENZURNO"
type input "NETSENZURNO"
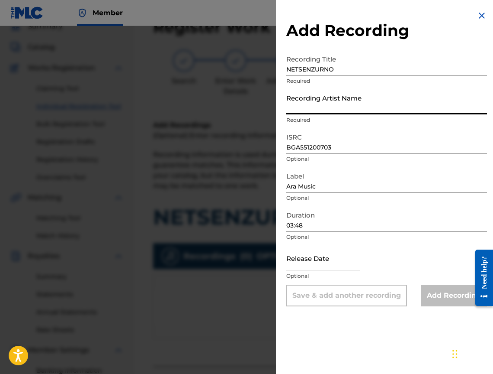
paste input "[PERSON_NAME] & [PERSON_NAME]"
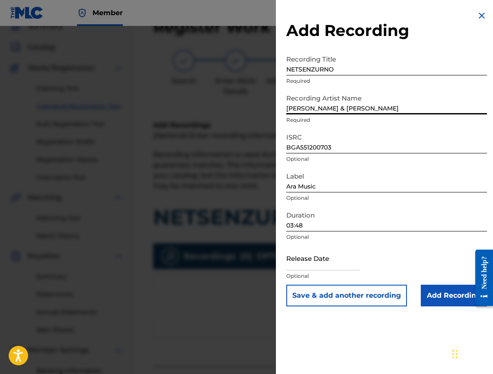
type input "[PERSON_NAME] & [PERSON_NAME]"
click at [443, 293] on input "Add Recording" at bounding box center [454, 295] width 66 height 22
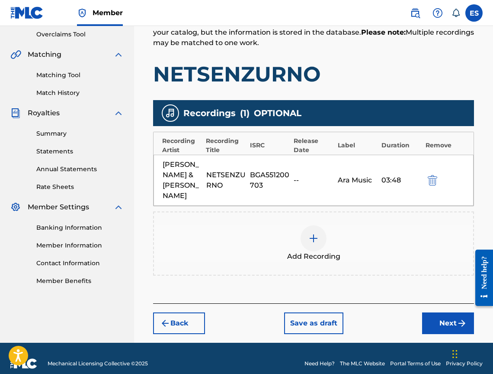
scroll to position [129, 0]
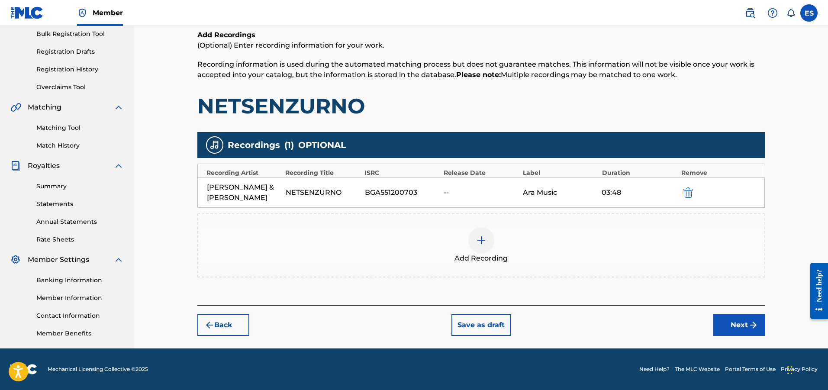
click at [463, 229] on div "Add Recording" at bounding box center [481, 245] width 566 height 36
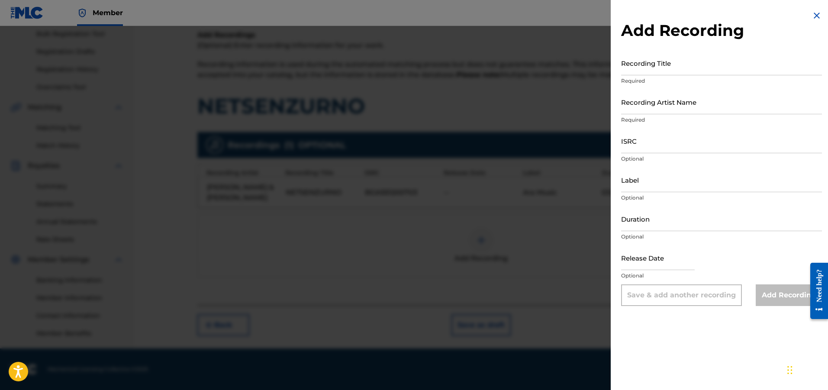
drag, startPoint x: 664, startPoint y: 155, endPoint x: 661, endPoint y: 144, distance: 11.0
paste input "QMFMG1337742"
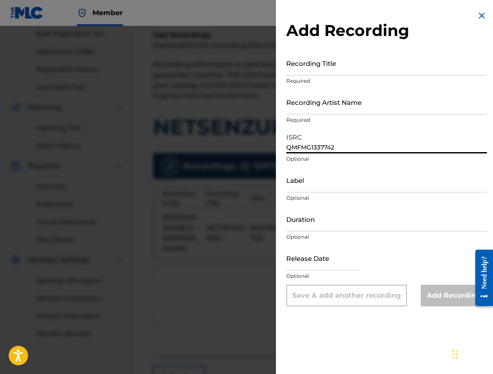
type input "QMFMG1337742"
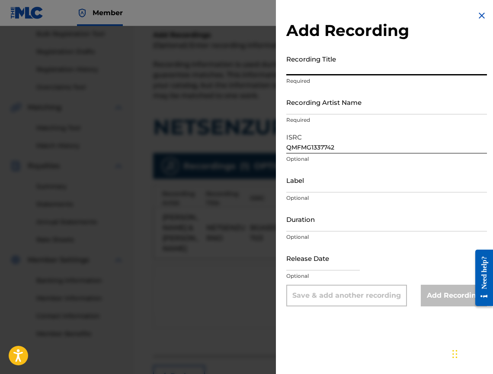
drag, startPoint x: 357, startPoint y: 86, endPoint x: 340, endPoint y: 60, distance: 31.0
paste input "NETSENZURNO"
click at [298, 71] on input "NETSENZURNO" at bounding box center [387, 63] width 201 height 25
drag, startPoint x: 304, startPoint y: 68, endPoint x: 297, endPoint y: 68, distance: 6.5
click at [297, 68] on input "NETSENZURNO" at bounding box center [387, 63] width 201 height 25
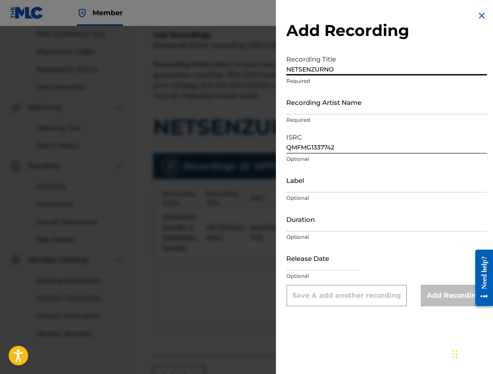
click at [293, 70] on input "NETSENZURNO" at bounding box center [387, 63] width 201 height 25
drag, startPoint x: 295, startPoint y: 69, endPoint x: 302, endPoint y: 69, distance: 6.5
click at [302, 69] on input "NETSENZURNO" at bounding box center [387, 63] width 201 height 25
type input "NECENZURNO"
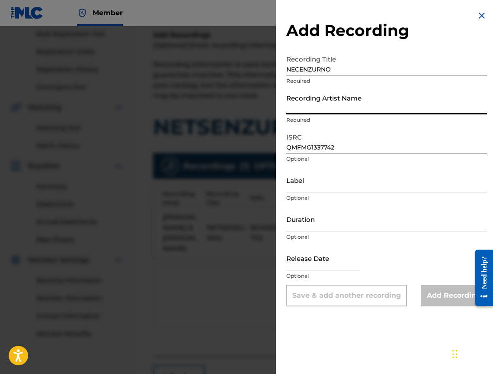
paste input "[PERSON_NAME] & [PERSON_NAME]"
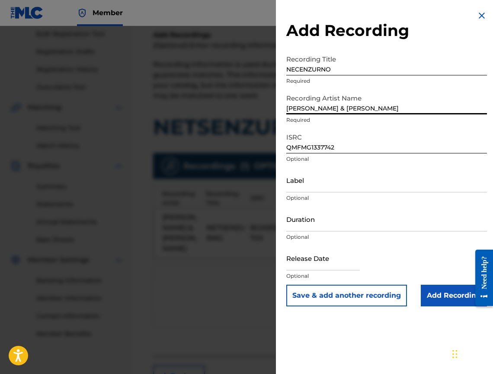
type input "[PERSON_NAME] & [PERSON_NAME]"
click at [432, 299] on input "Add Recording" at bounding box center [454, 295] width 66 height 22
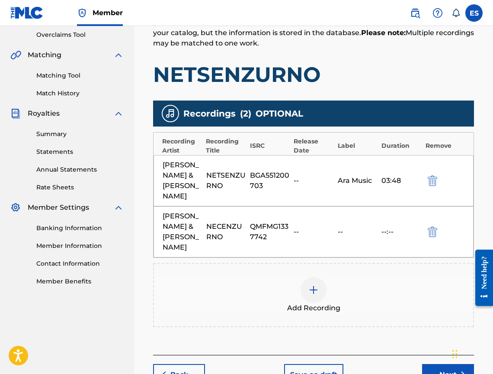
scroll to position [222, 0]
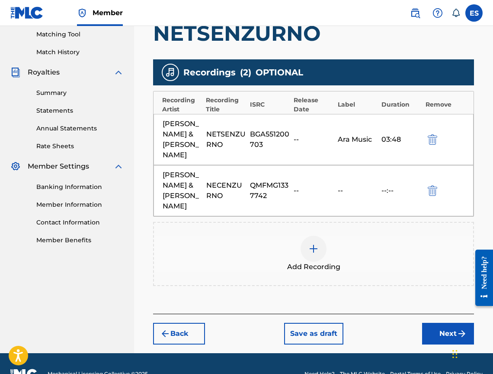
click at [458, 322] on button "Next" at bounding box center [448, 333] width 52 height 22
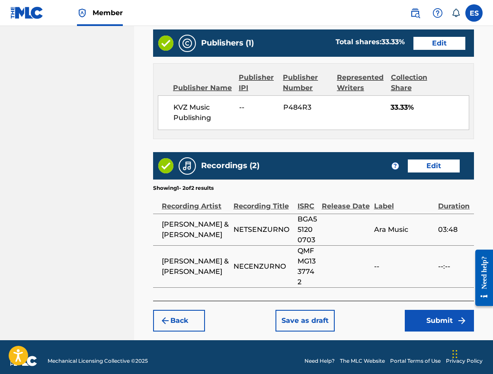
scroll to position [533, 0]
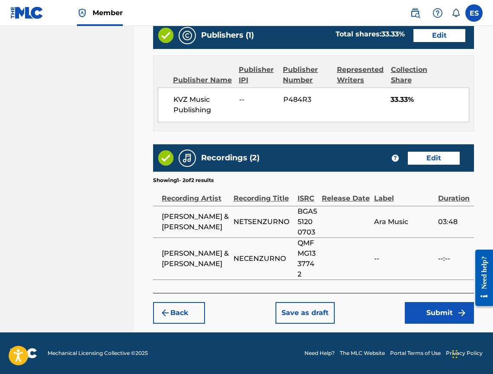
click at [425, 308] on button "Submit" at bounding box center [439, 313] width 69 height 22
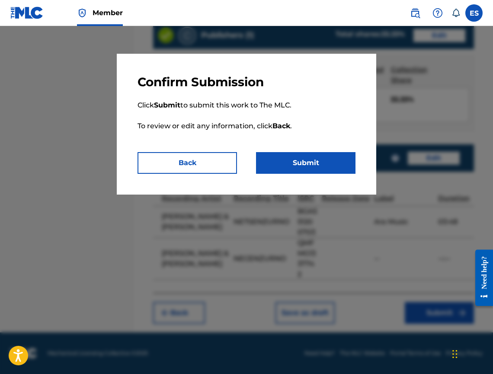
click at [292, 157] on button "Submit" at bounding box center [306, 163] width 100 height 22
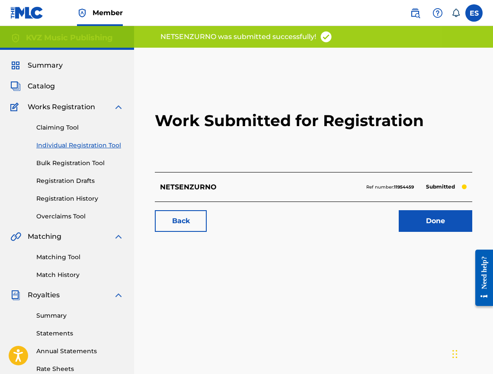
click at [82, 144] on link "Individual Registration Tool" at bounding box center [79, 145] width 87 height 9
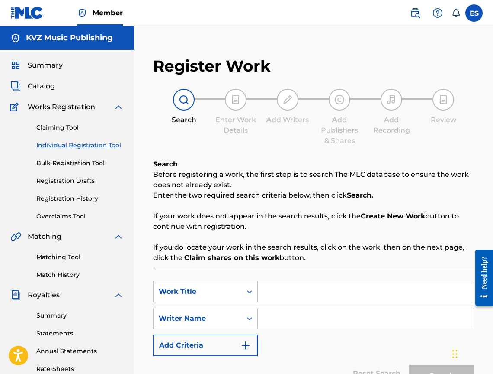
click at [68, 195] on link "Registration History" at bounding box center [79, 198] width 87 height 9
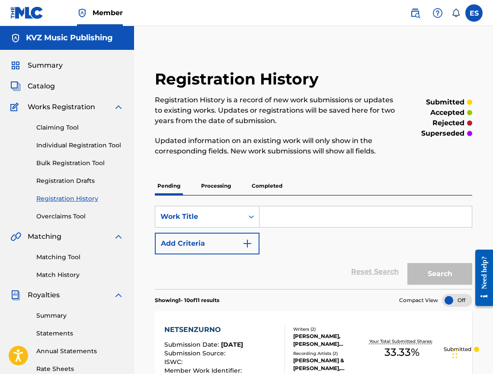
scroll to position [130, 0]
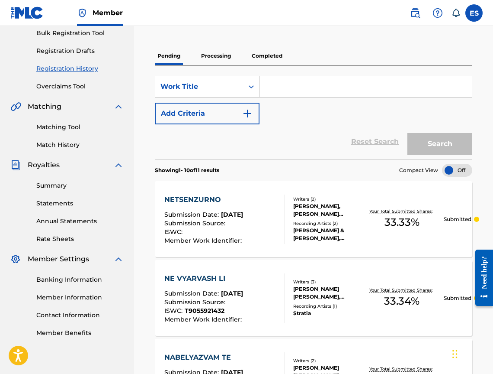
click at [239, 198] on div "NETSENZURNO" at bounding box center [204, 199] width 80 height 10
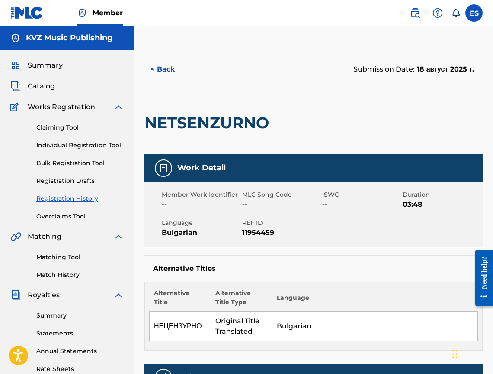
click at [119, 141] on link "Individual Registration Tool" at bounding box center [79, 145] width 87 height 9
